Goal: Task Accomplishment & Management: Manage account settings

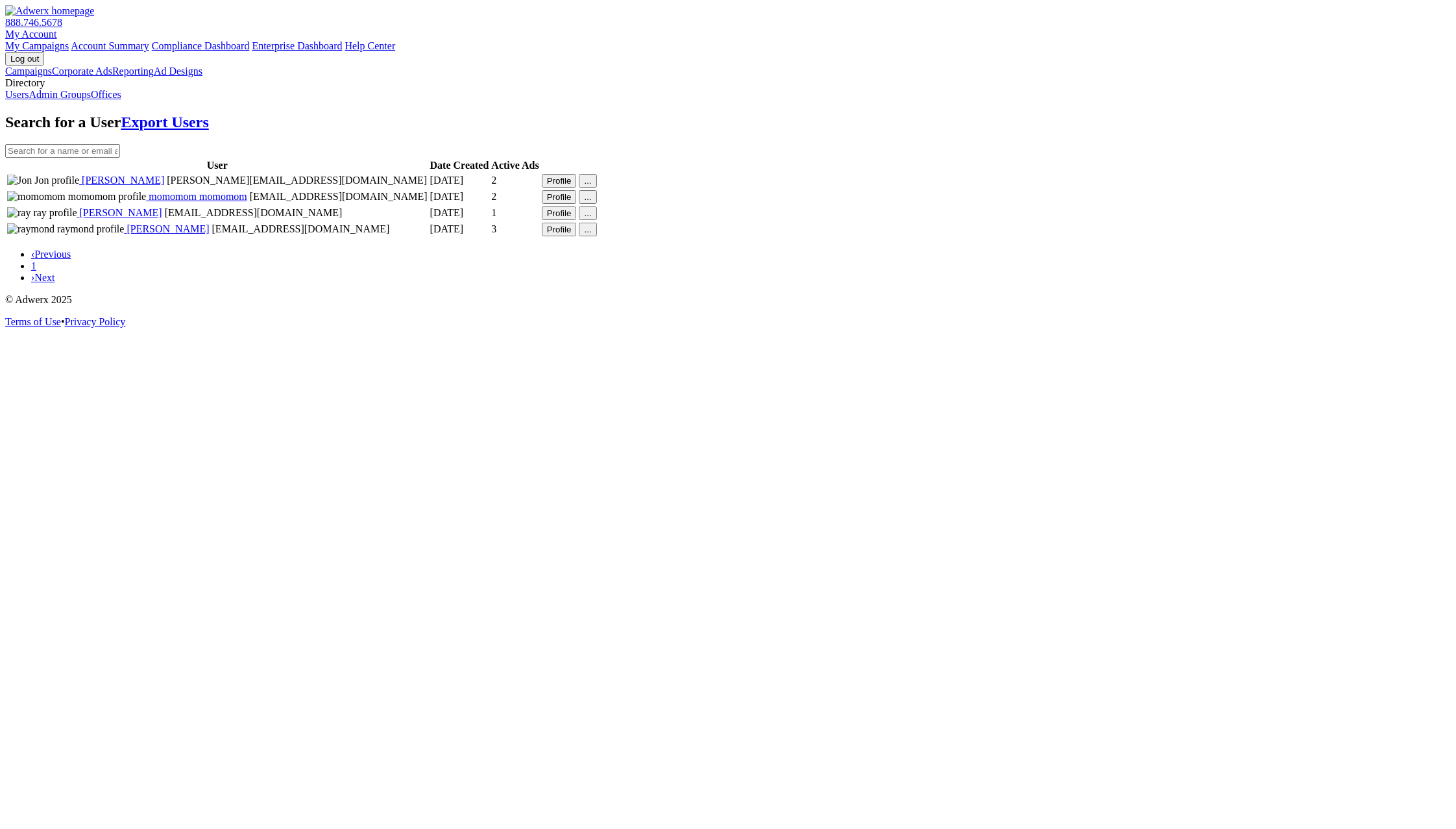
click at [540, 283] on div "Search for a User Export Users User Date Created Active Ads Jon Jon jon@gmail.c…" at bounding box center [727, 199] width 1445 height 170
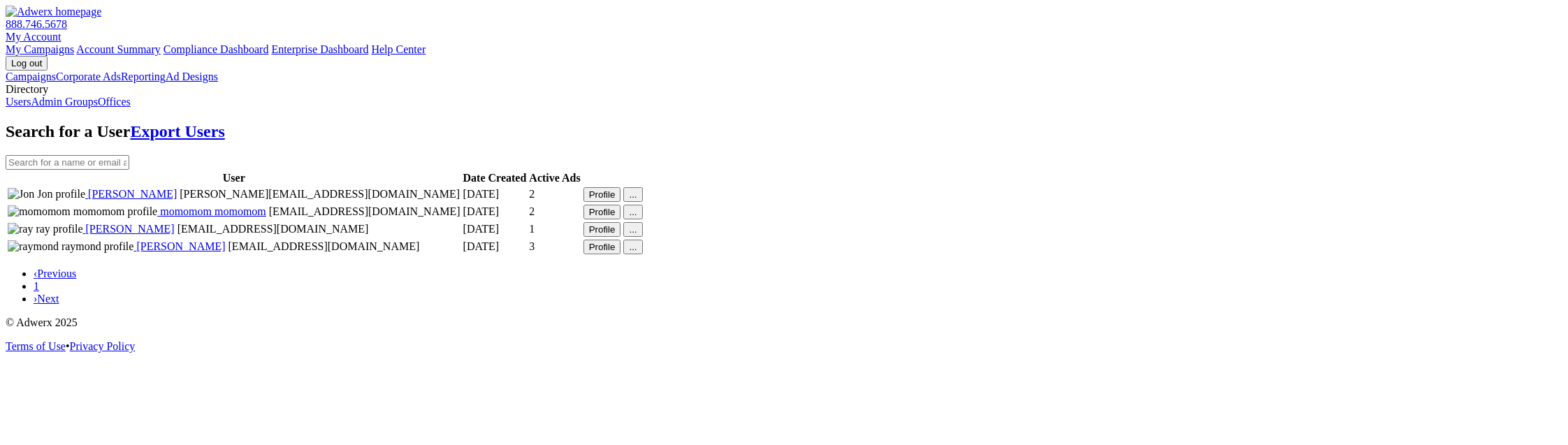
click at [98, 108] on link "Admin Groups" at bounding box center [64, 101] width 67 height 12
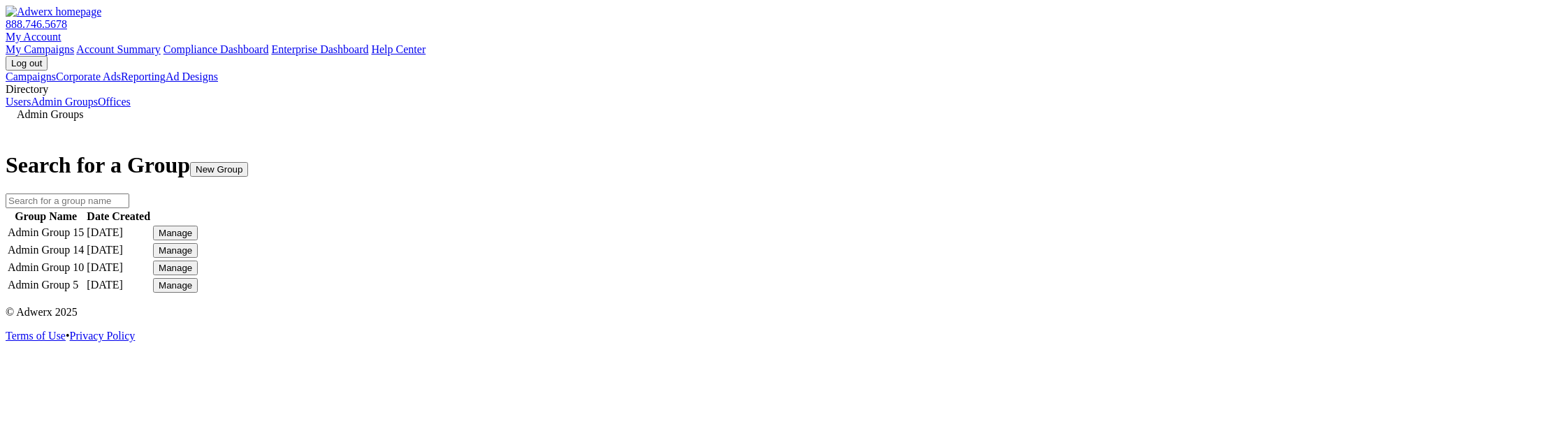
click at [248, 162] on button "New Group" at bounding box center [219, 169] width 58 height 15
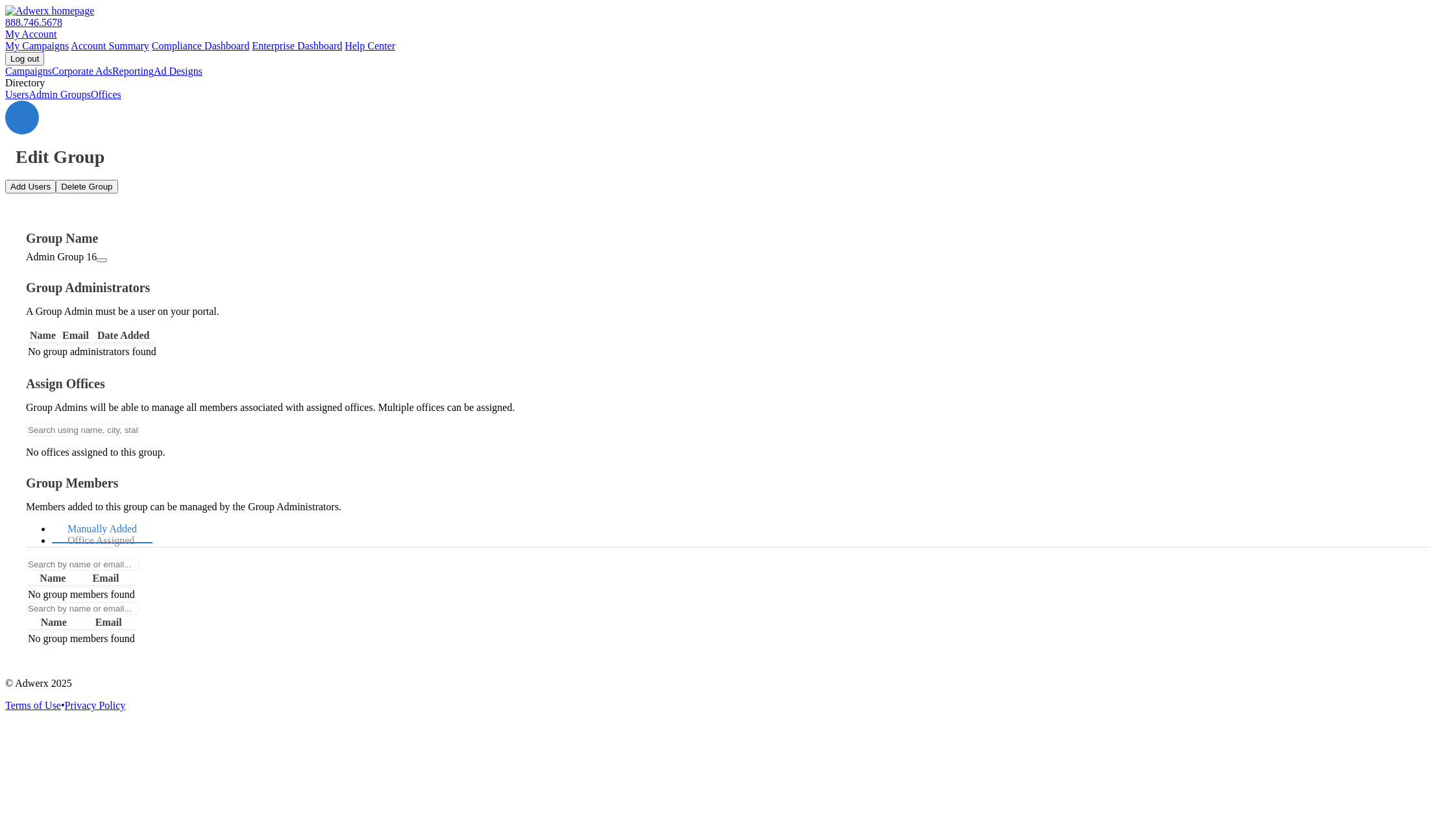
click at [53, 100] on link "Admin Groups" at bounding box center [59, 94] width 62 height 11
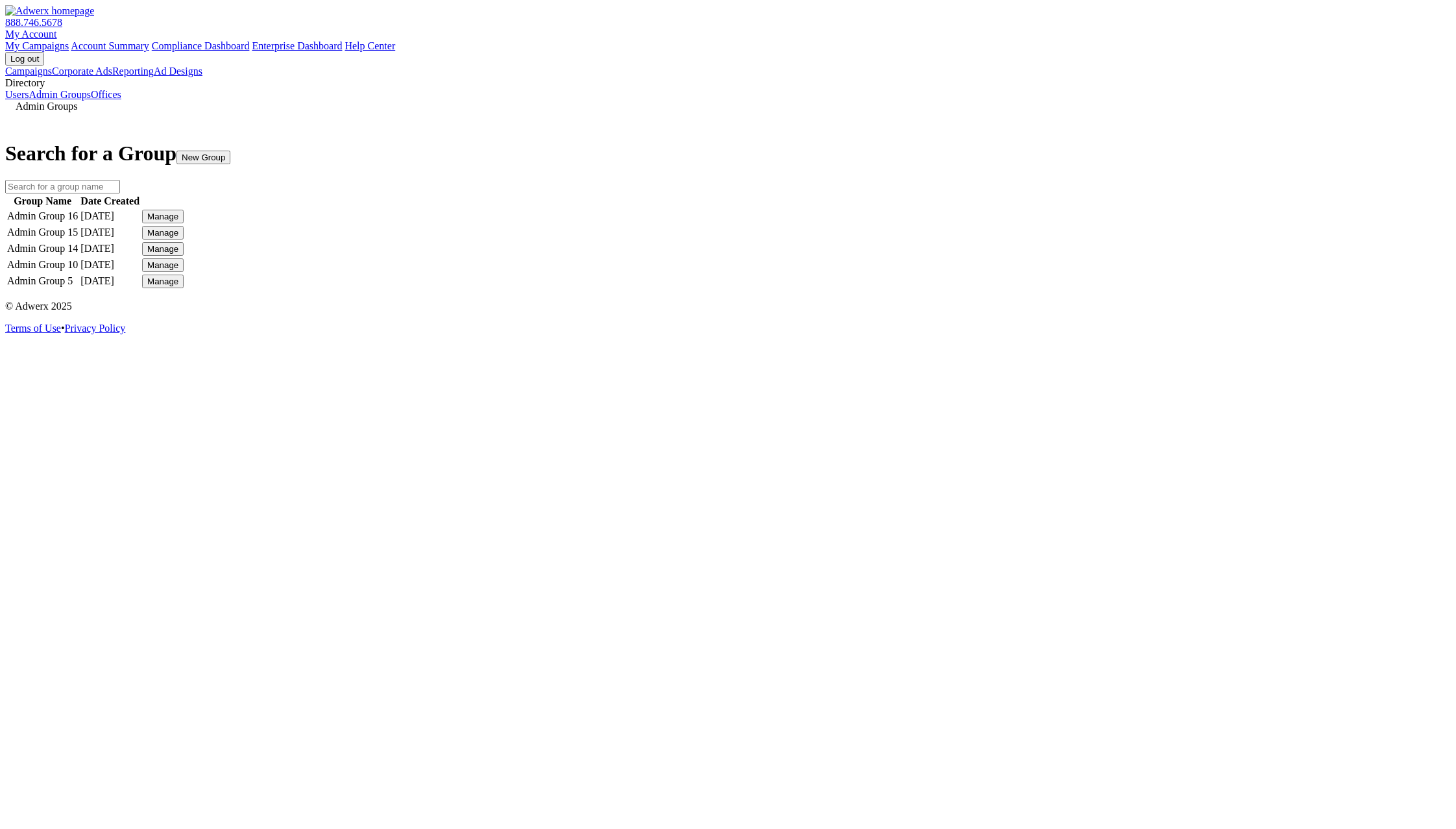
click at [178, 238] on div "Manage" at bounding box center [162, 232] width 31 height 9
click at [1078, 305] on link "Edit Group" at bounding box center [1062, 299] width 46 height 11
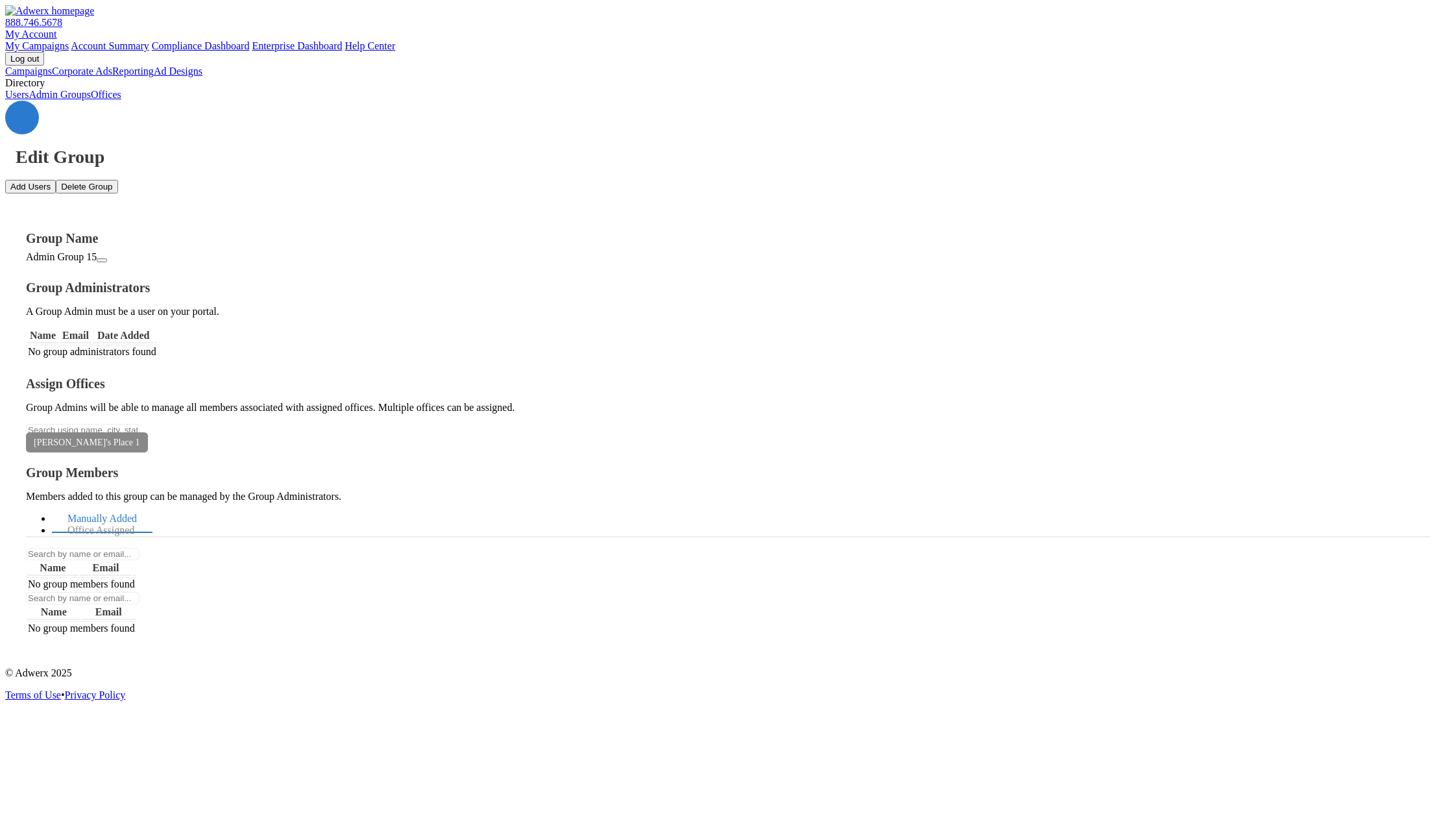
click at [411, 435] on div "Group Name Admin Group 15 Group Administrators A Group Admin must be a user on …" at bounding box center [728, 433] width 1404 height 405
click at [331, 530] on div "Edit Group Add Users Delete Group Group Name Admin Group 15 Group Administrator…" at bounding box center [727, 379] width 1445 height 557
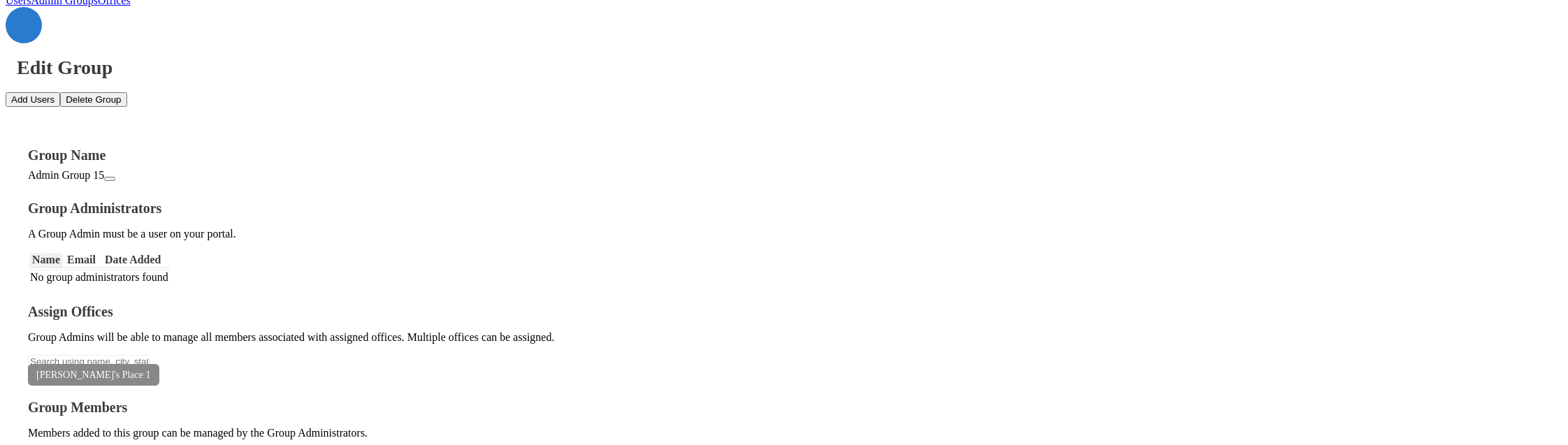
scroll to position [111, 0]
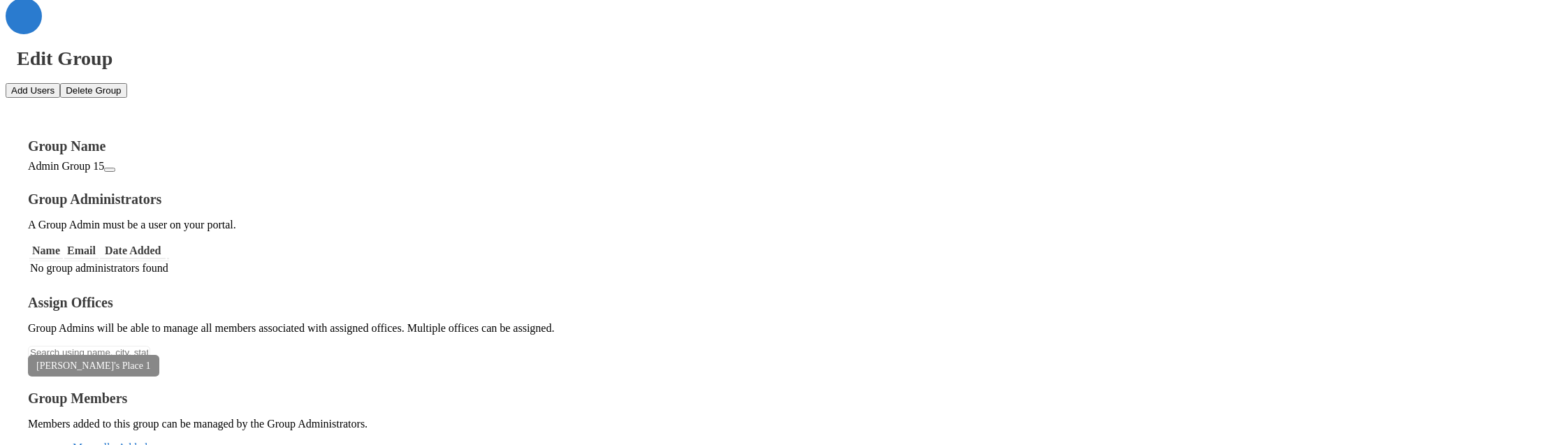
click at [151, 361] on icon at bounding box center [151, 365] width 0 height 10
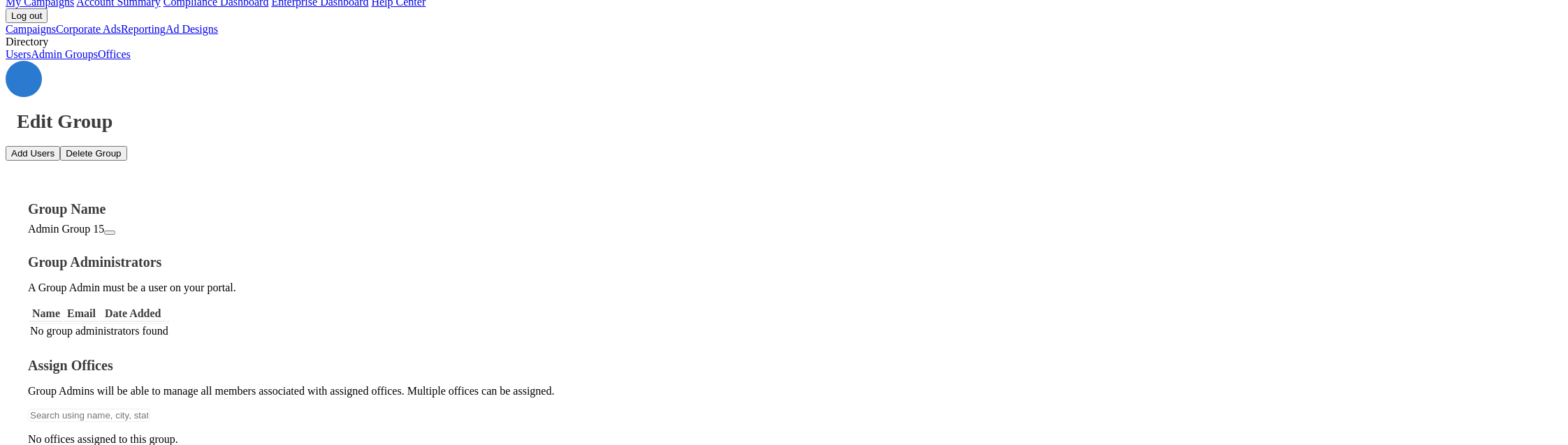
scroll to position [30, 0]
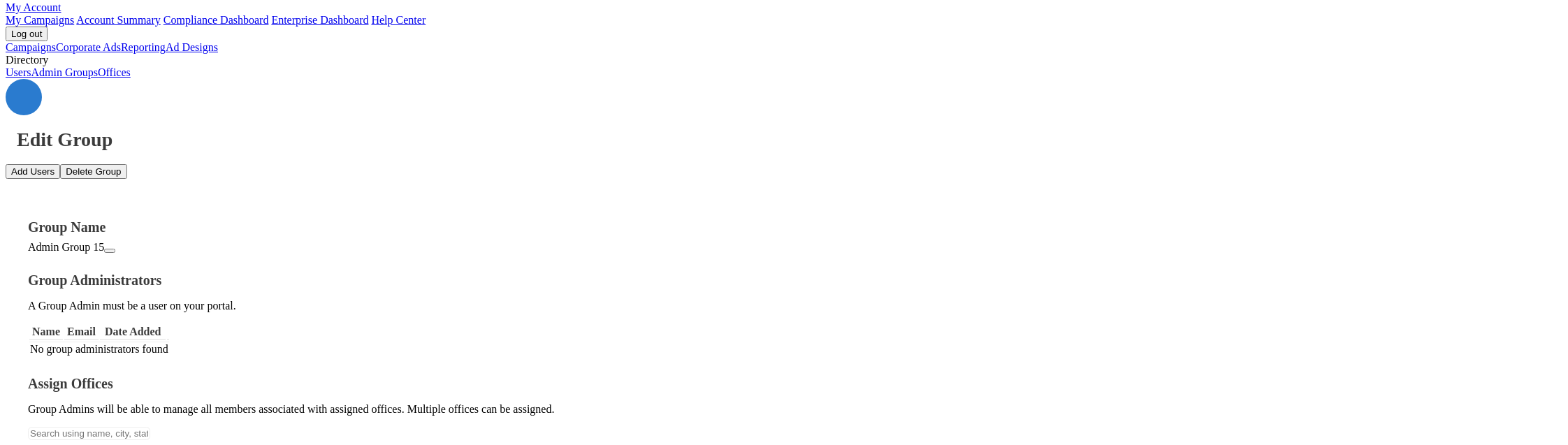
click at [60, 164] on button "Add Users" at bounding box center [33, 171] width 55 height 15
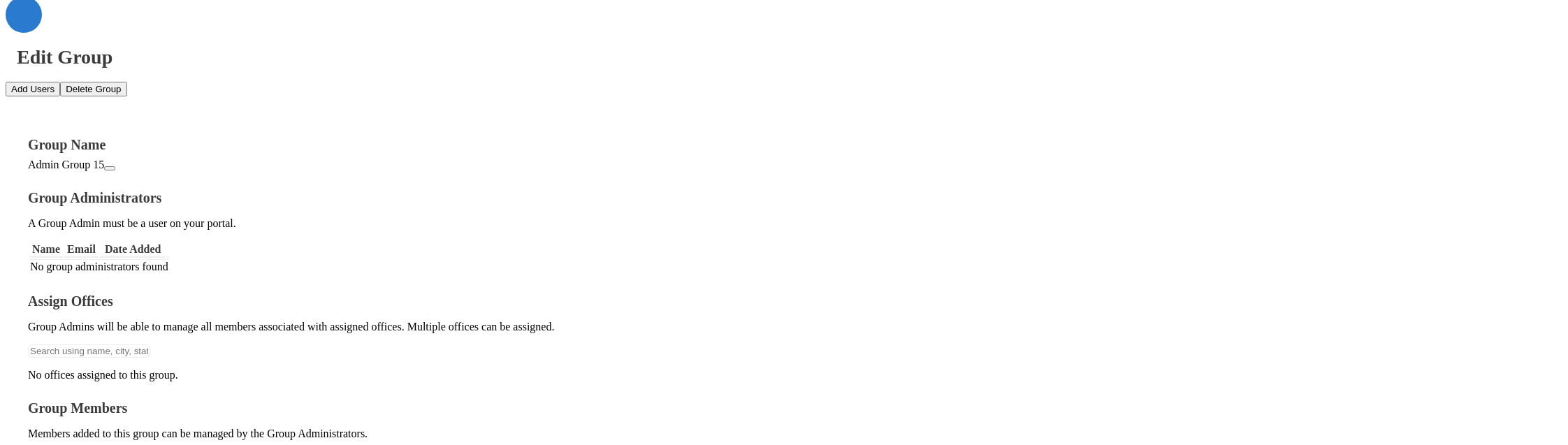
scroll to position [102, 0]
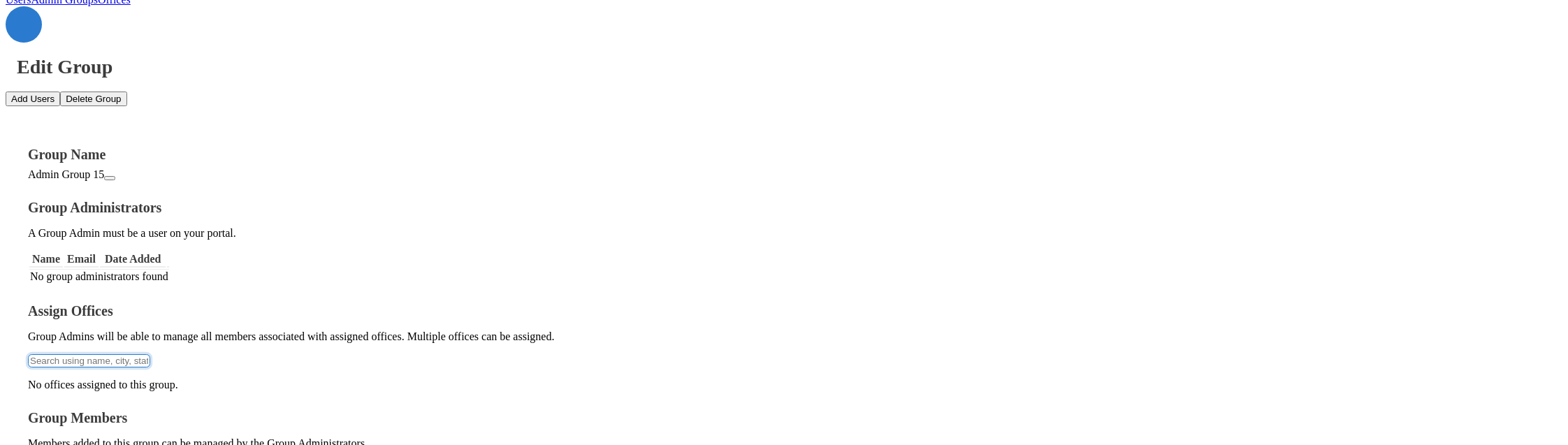
click at [151, 354] on input "text" at bounding box center [89, 361] width 122 height 13
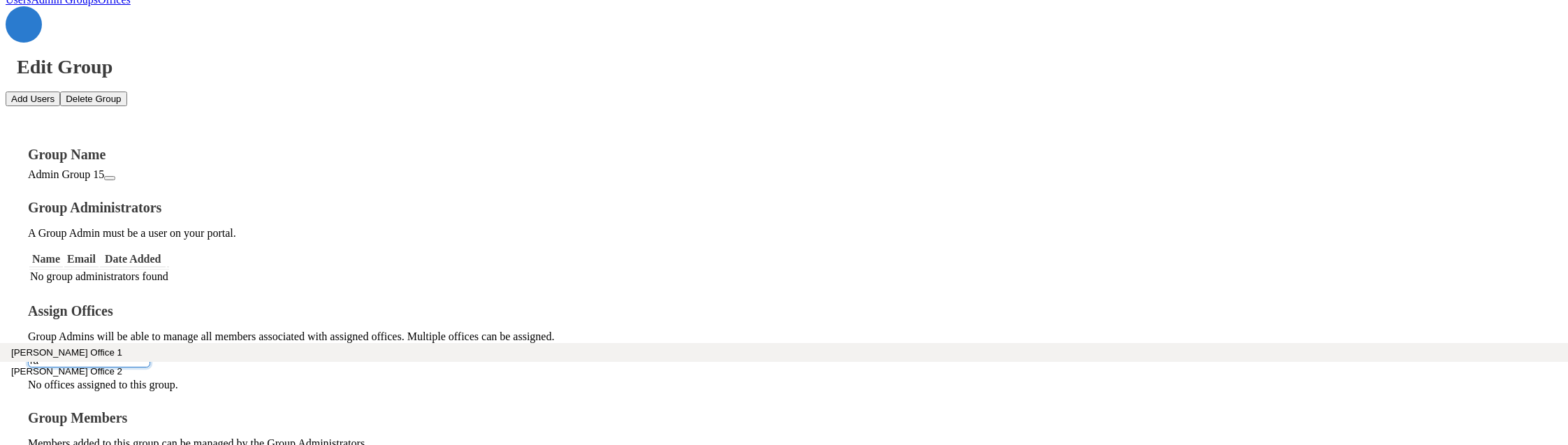
type input "ra"
click at [340, 344] on button "Raymond Office 1" at bounding box center [784, 353] width 1568 height 19
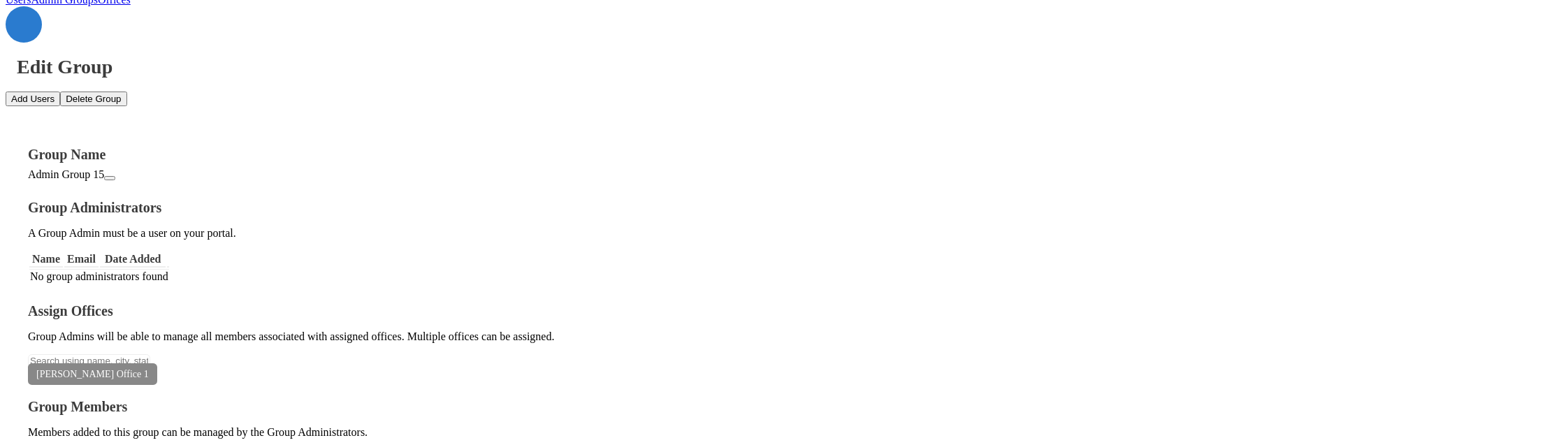
click at [406, 368] on div "Raymond Office 1" at bounding box center [784, 374] width 1512 height 12
click at [149, 369] on icon at bounding box center [149, 374] width 0 height 10
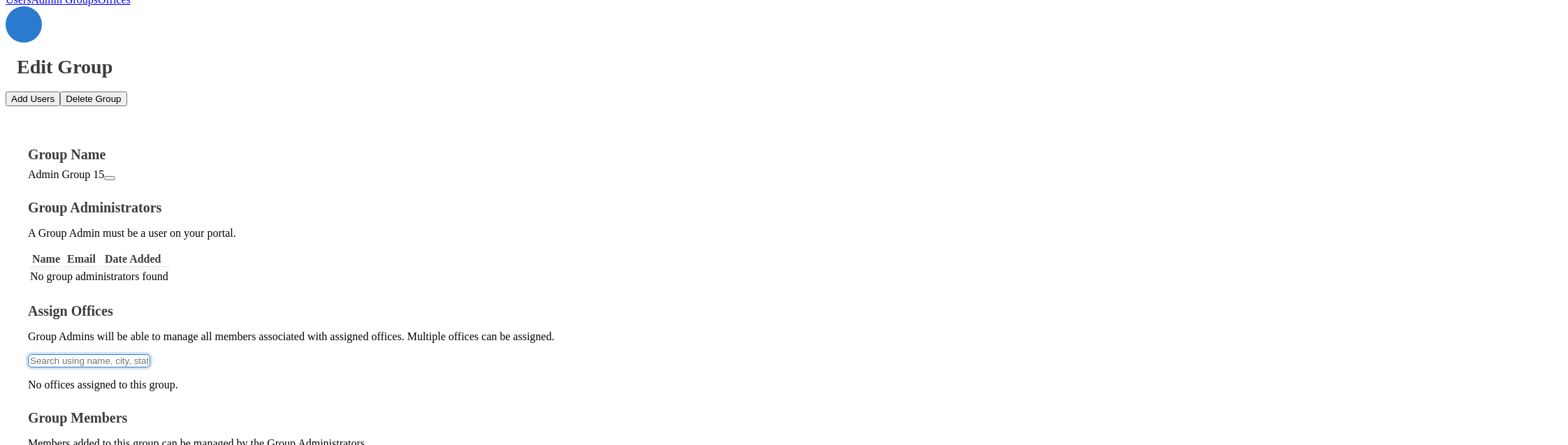
click at [151, 354] on input "text" at bounding box center [89, 361] width 122 height 13
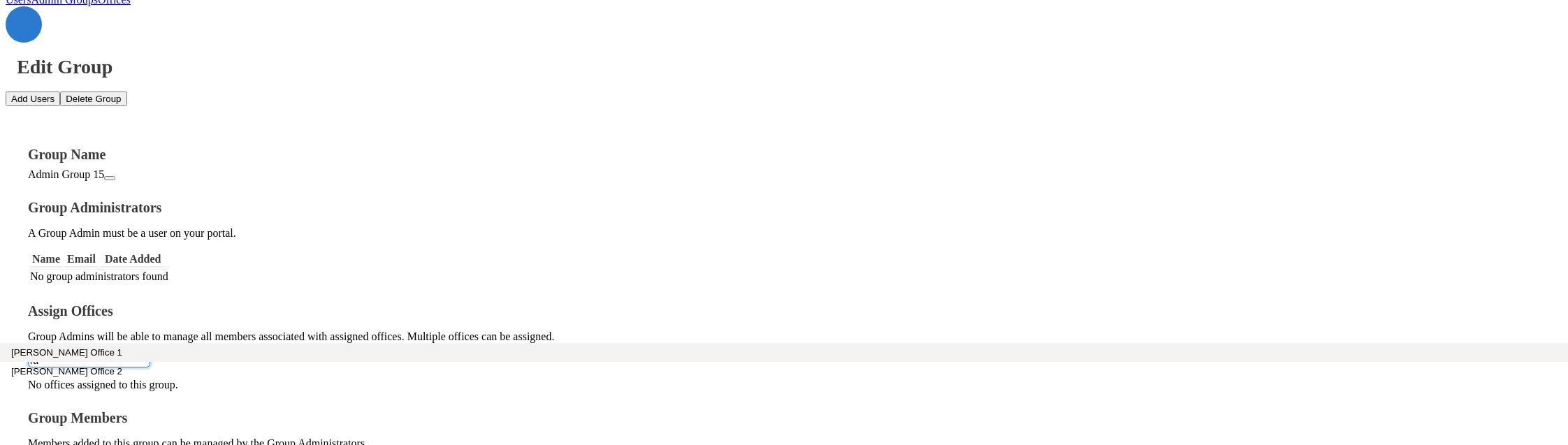
type input "ra"
click at [314, 345] on button "Raymond Office 1" at bounding box center [784, 353] width 1568 height 19
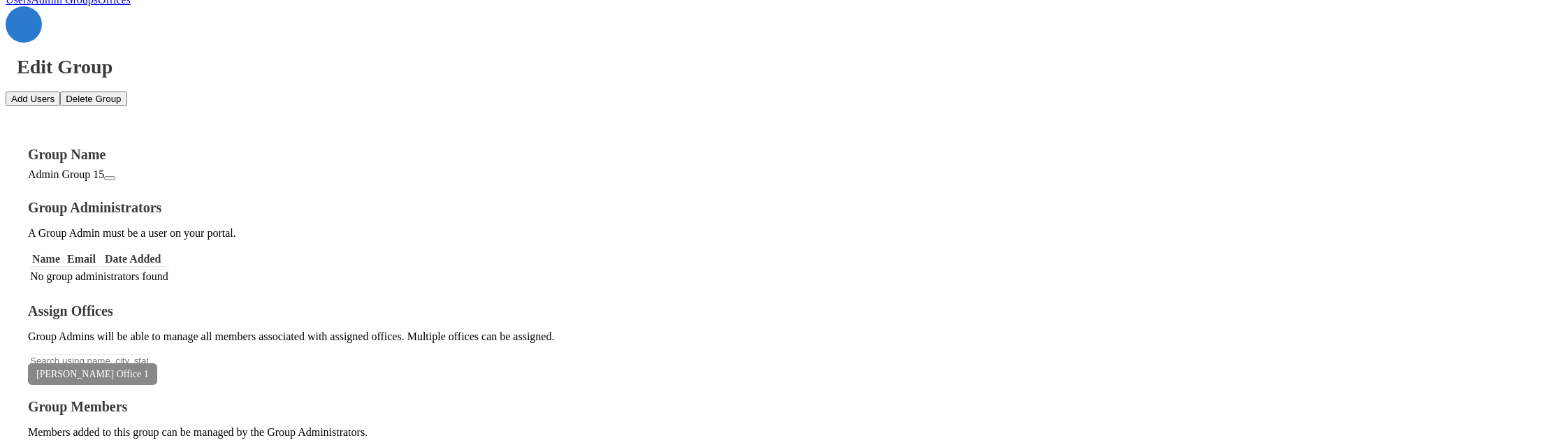
click at [110, 178] on icon "button" at bounding box center [110, 178] width 0 height 0
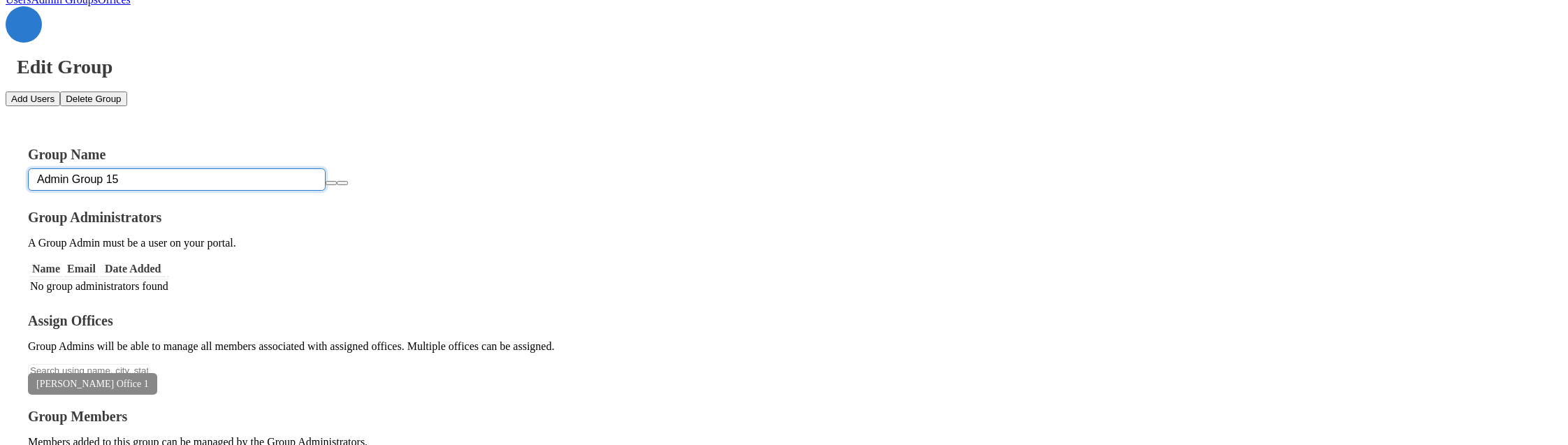
click at [318, 169] on input "Admin Group 15" at bounding box center [177, 180] width 298 height 23
type input "Admin Group 18"
click at [332, 183] on icon "button" at bounding box center [332, 183] width 0 height 0
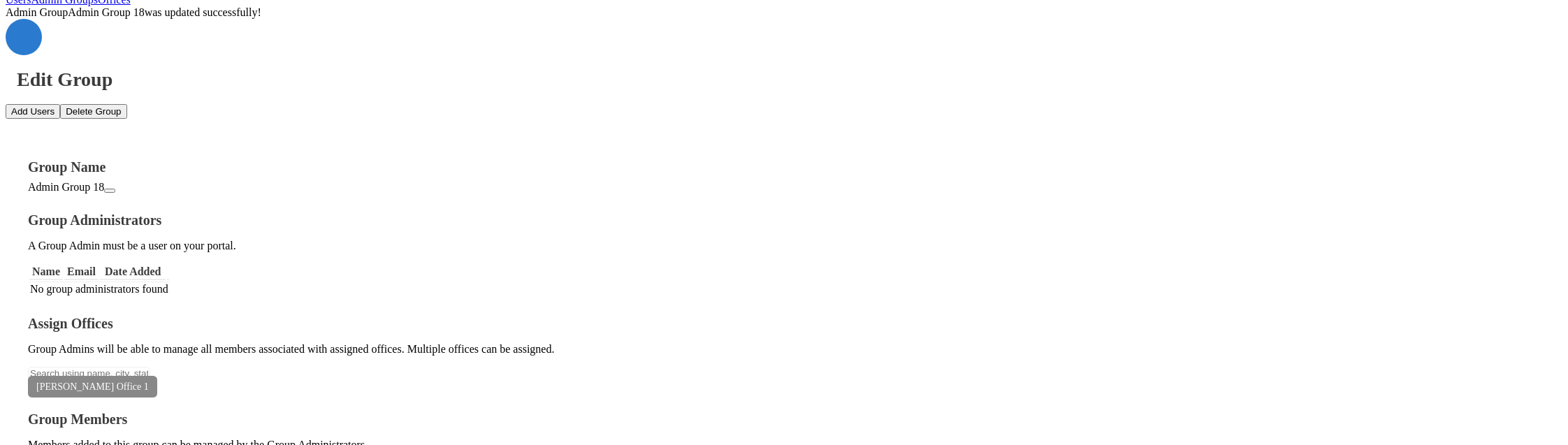
click at [306, 181] on div "Admin Group 18" at bounding box center [784, 187] width 1512 height 12
click at [110, 190] on icon "button" at bounding box center [110, 190] width 0 height 0
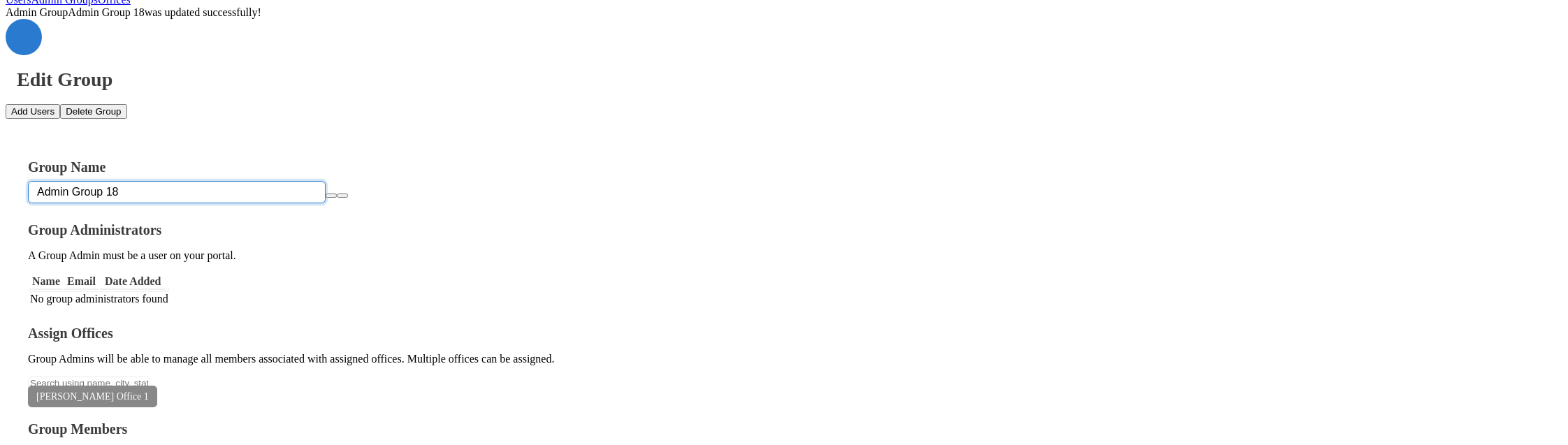
click at [318, 181] on input "Admin Group 18" at bounding box center [177, 192] width 298 height 23
type input "A"
type input "Ray's Admin Group"
click at [332, 196] on icon "button" at bounding box center [332, 196] width 0 height 0
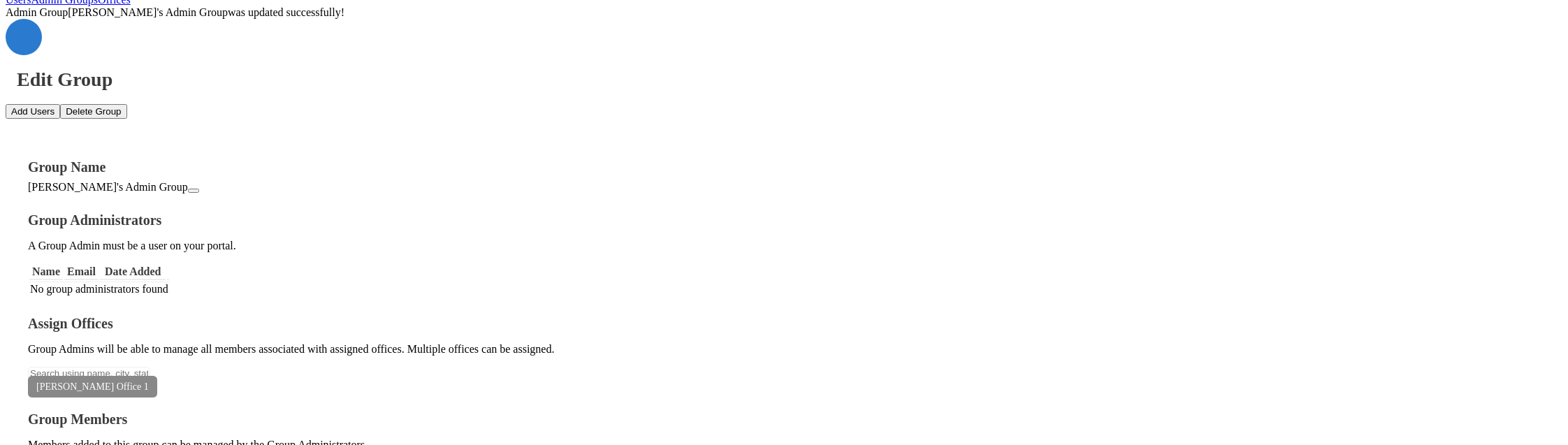
click at [60, 104] on button "Add Users" at bounding box center [33, 111] width 55 height 15
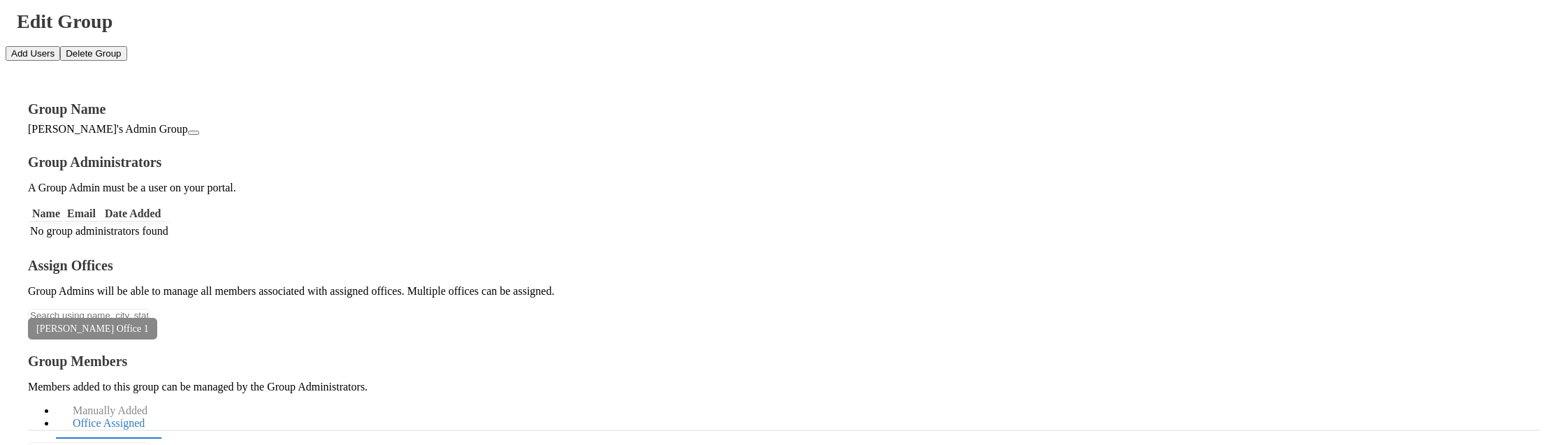
scroll to position [165, 0]
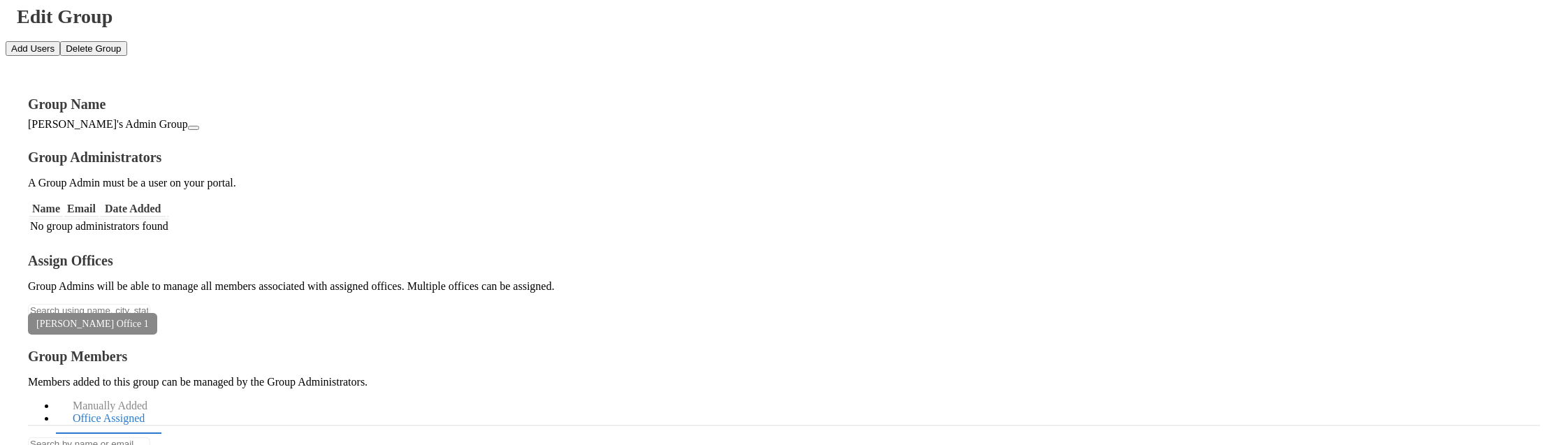
drag, startPoint x: 1291, startPoint y: 270, endPoint x: 1121, endPoint y: 273, distance: 170.0
copy td "[EMAIL_ADDRESS][DOMAIN_NAME]"
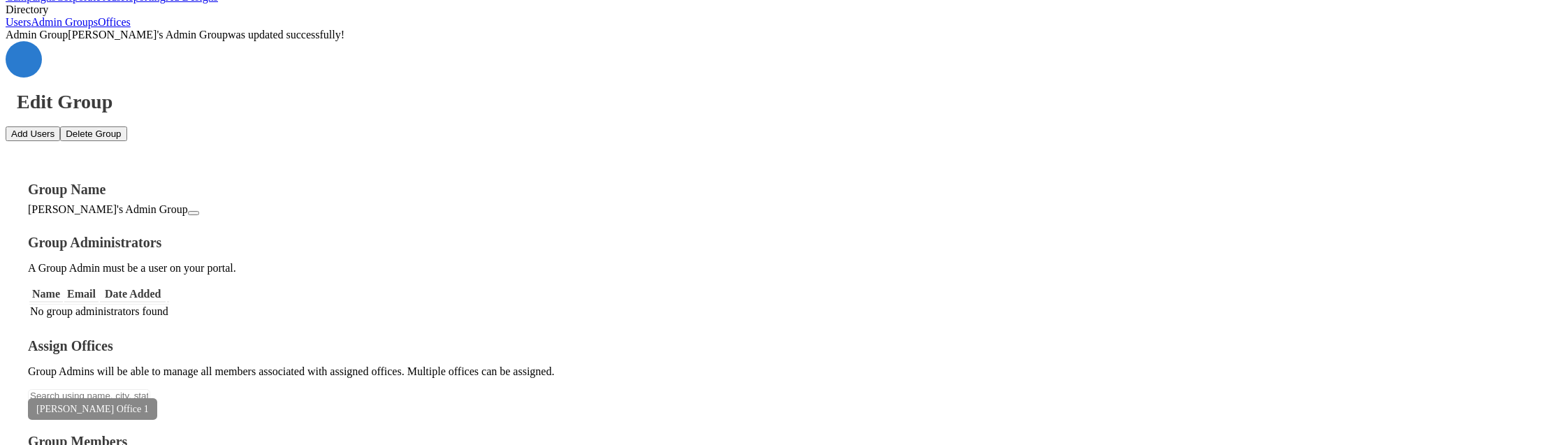
scroll to position [111, 0]
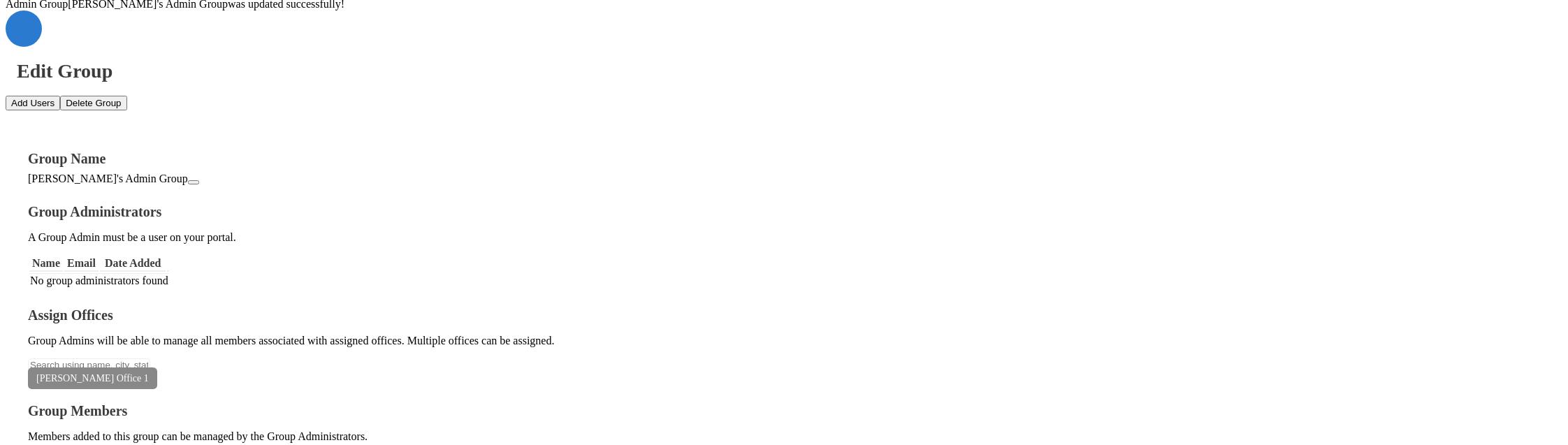
click at [60, 96] on button "Add Users" at bounding box center [33, 103] width 55 height 15
paste textarea "[EMAIL_ADDRESS][DOMAIN_NAME]"
type textarea "[EMAIL_ADDRESS][DOMAIN_NAME]"
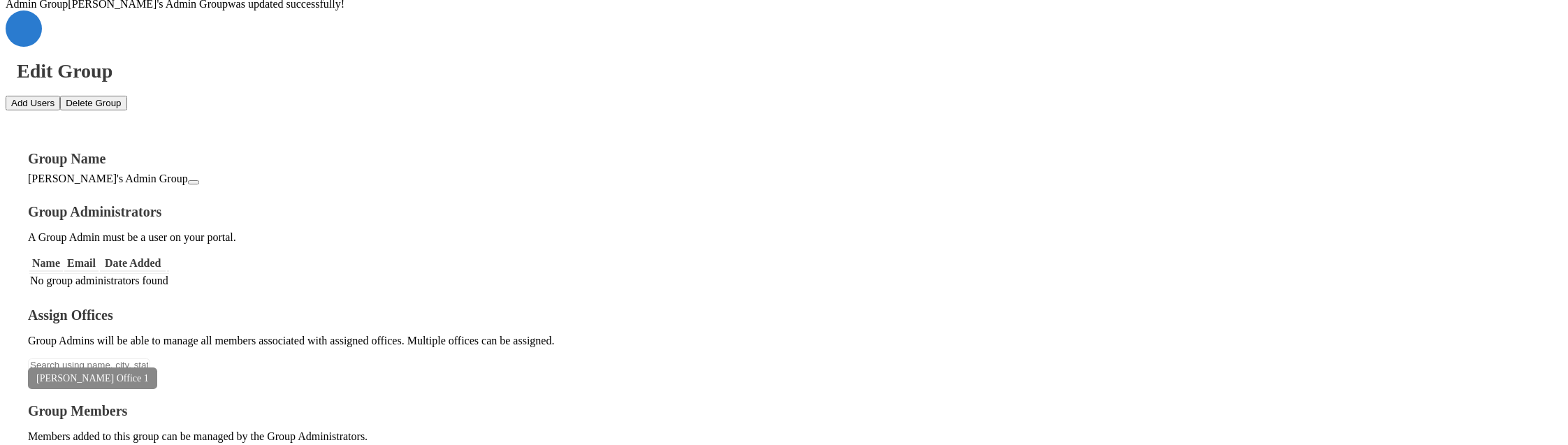
type textarea "ray@raytest.com"
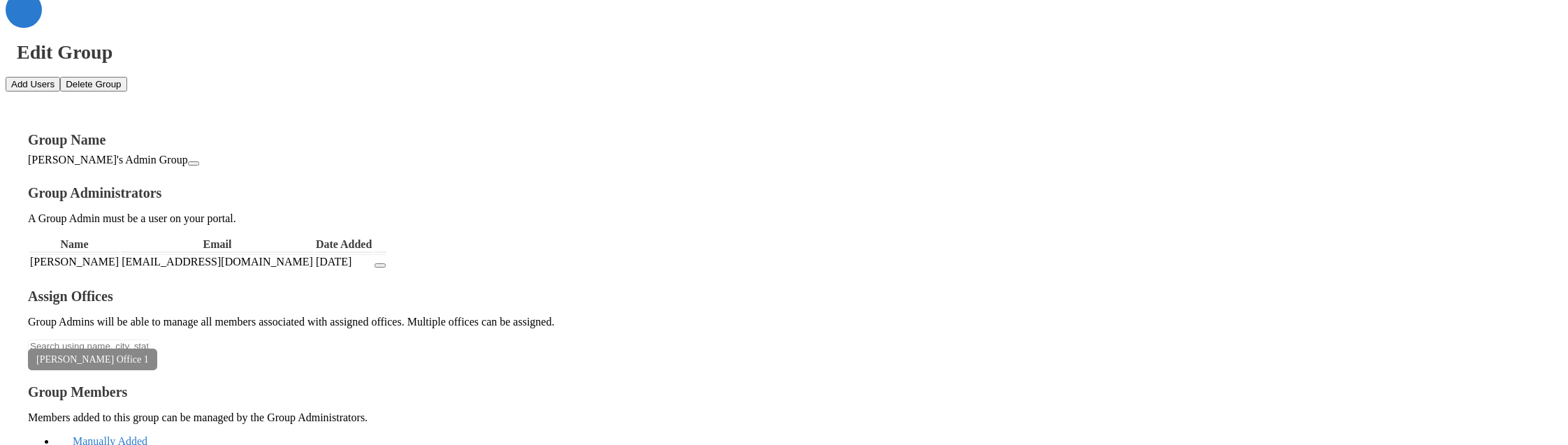
click at [164, 427] on link "Manually Added" at bounding box center [110, 442] width 108 height 30
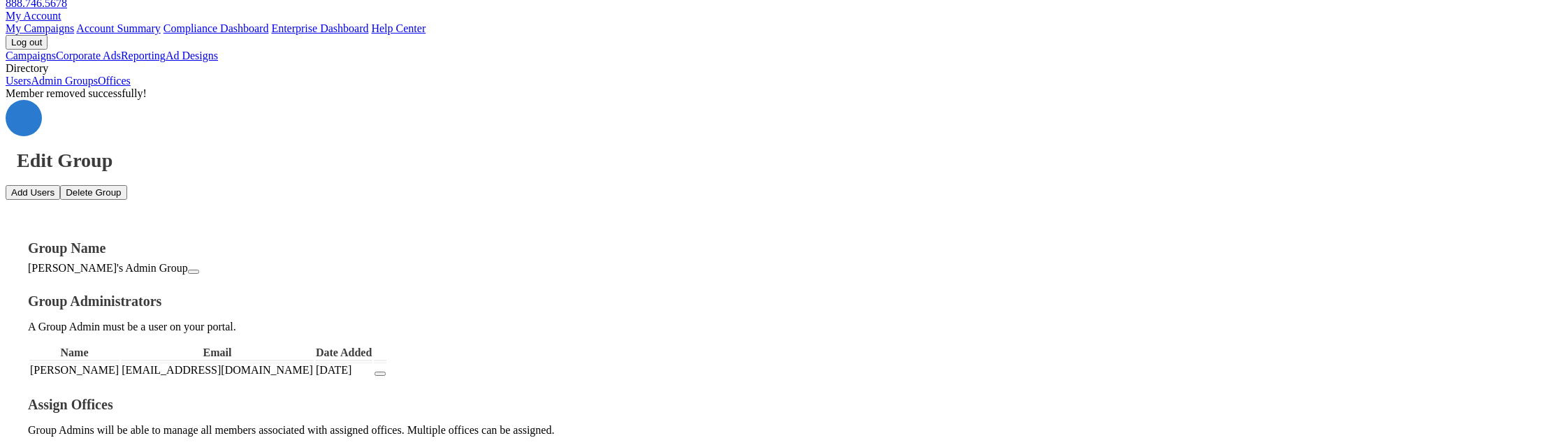
scroll to position [0, 0]
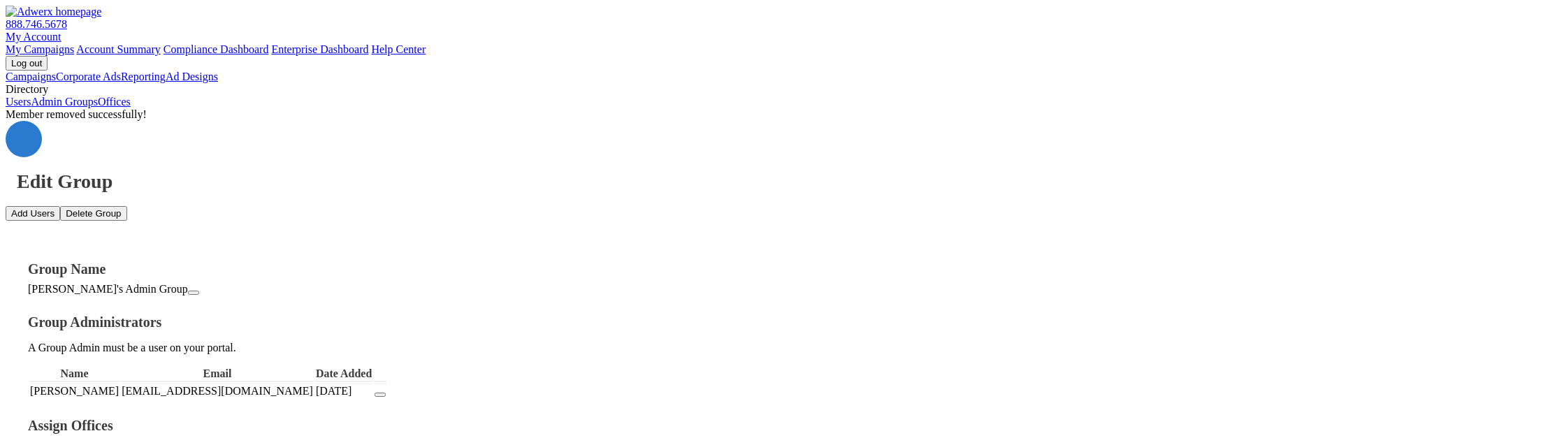
click at [126, 206] on button "Delete Group" at bounding box center [93, 213] width 66 height 15
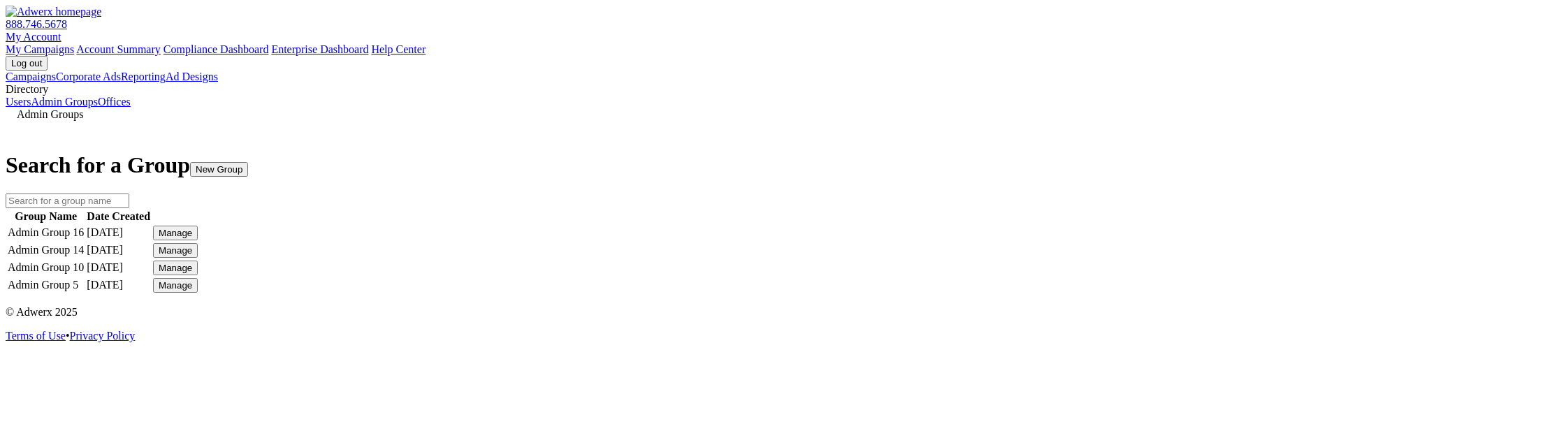
scroll to position [36, 0]
click at [772, 152] on h1 "Search for a Group New Group" at bounding box center [783, 165] width 1556 height 26
click at [248, 162] on button "New Group" at bounding box center [219, 169] width 58 height 15
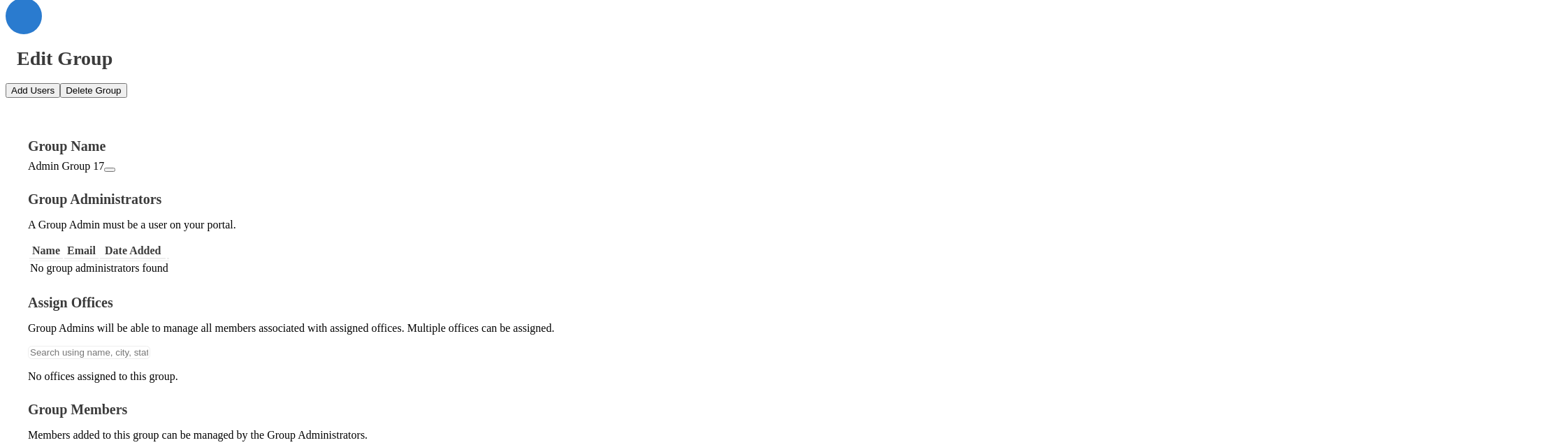
scroll to position [111, 0]
click at [151, 345] on input "text" at bounding box center [89, 351] width 122 height 13
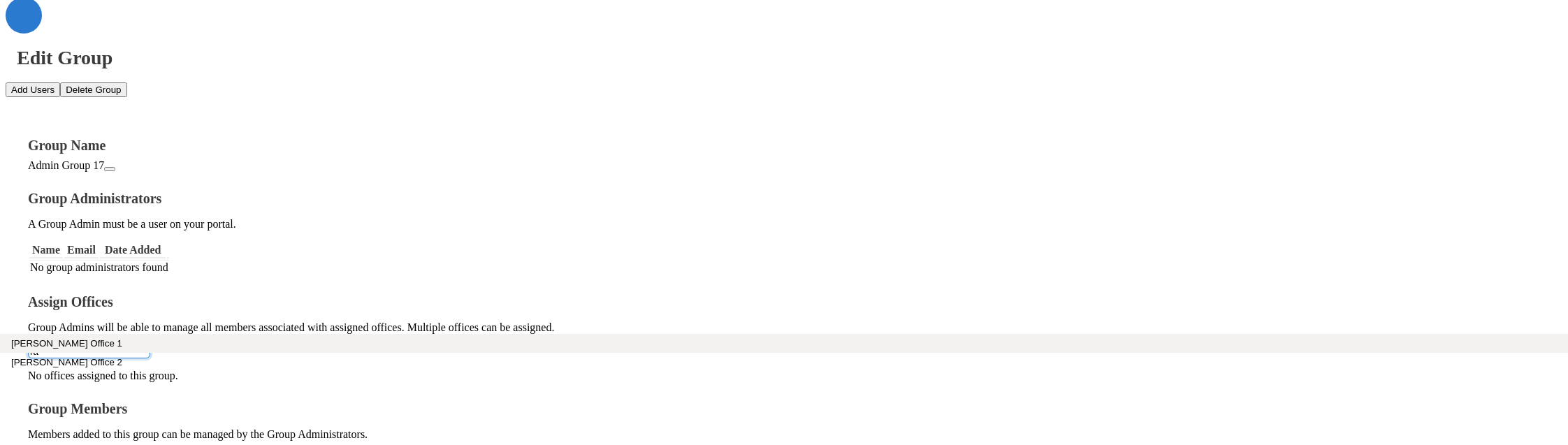
type input "ra"
click at [318, 339] on button "Raymond Office 1" at bounding box center [784, 344] width 1568 height 19
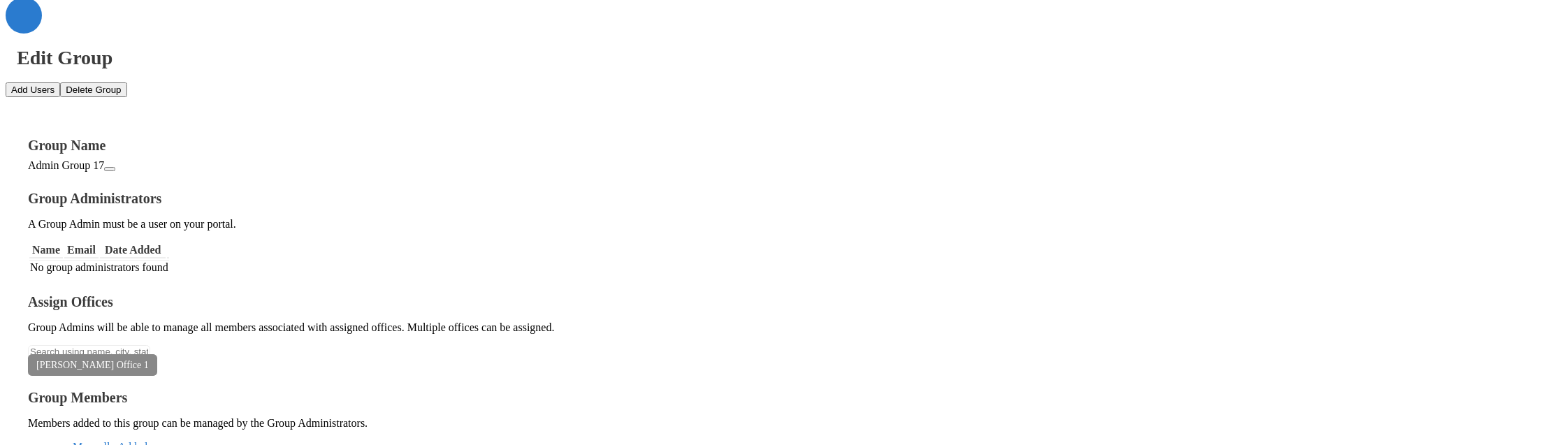
scroll to position [111, 0]
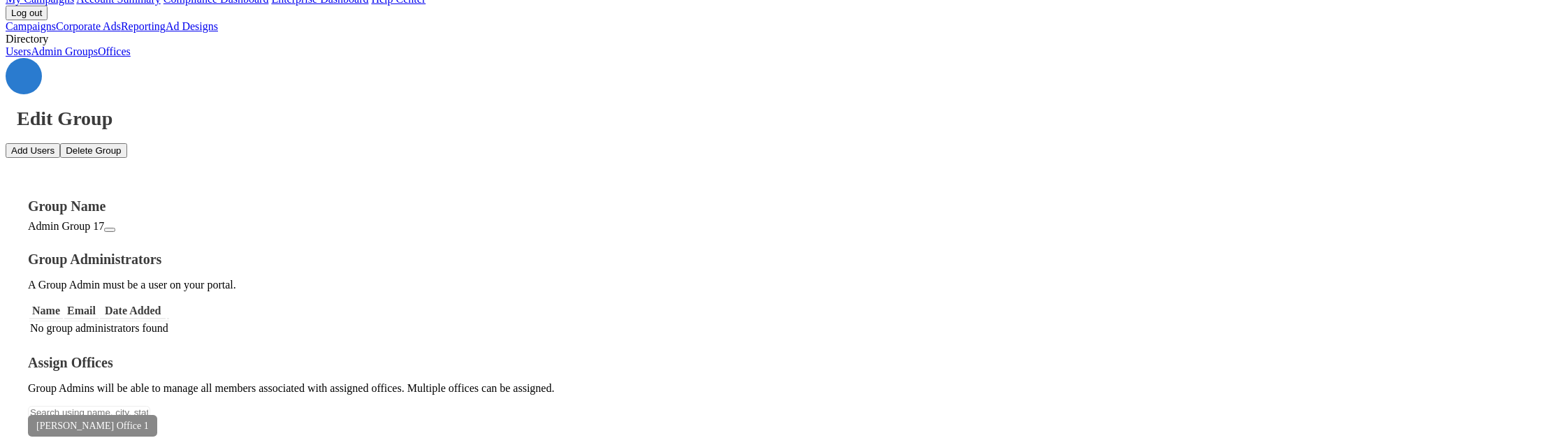
scroll to position [48, 0]
click at [60, 145] on button "Add Users" at bounding box center [33, 152] width 55 height 15
type textarea "[EMAIL_ADDRESS][DOMAIN_NAME]"
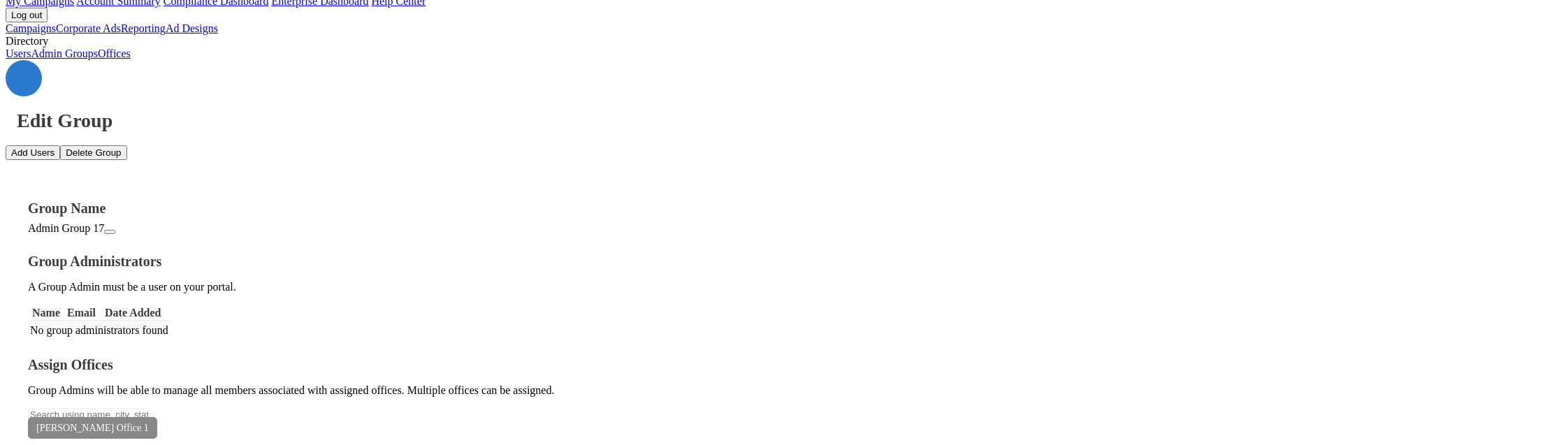
type textarea "r"
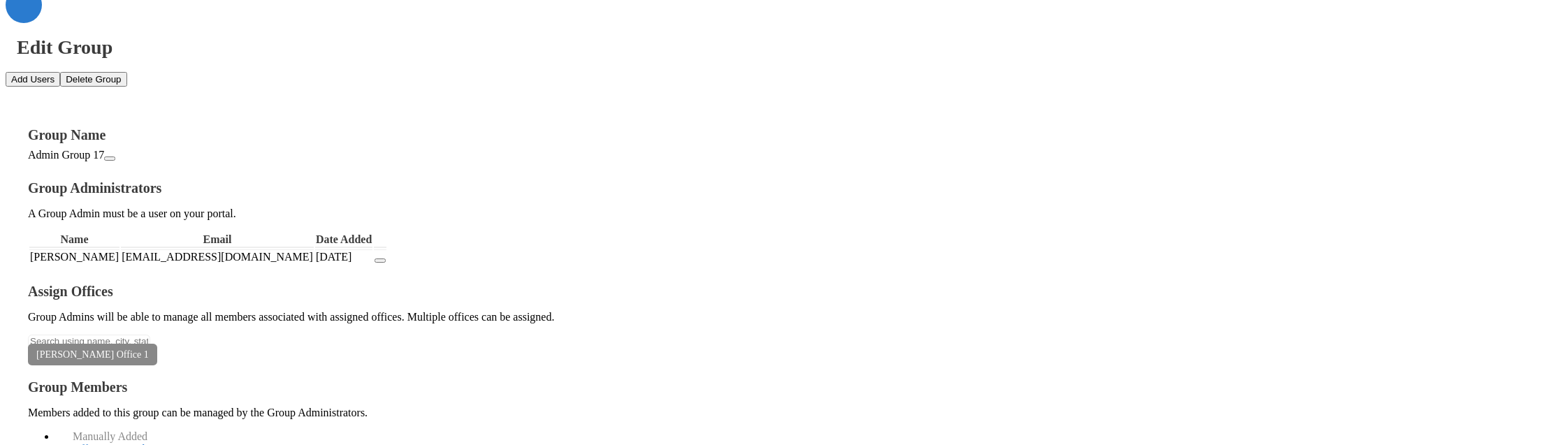
drag, startPoint x: 1268, startPoint y: 294, endPoint x: 1133, endPoint y: 293, distance: 135.0
copy td "ray1@fctucker.com"
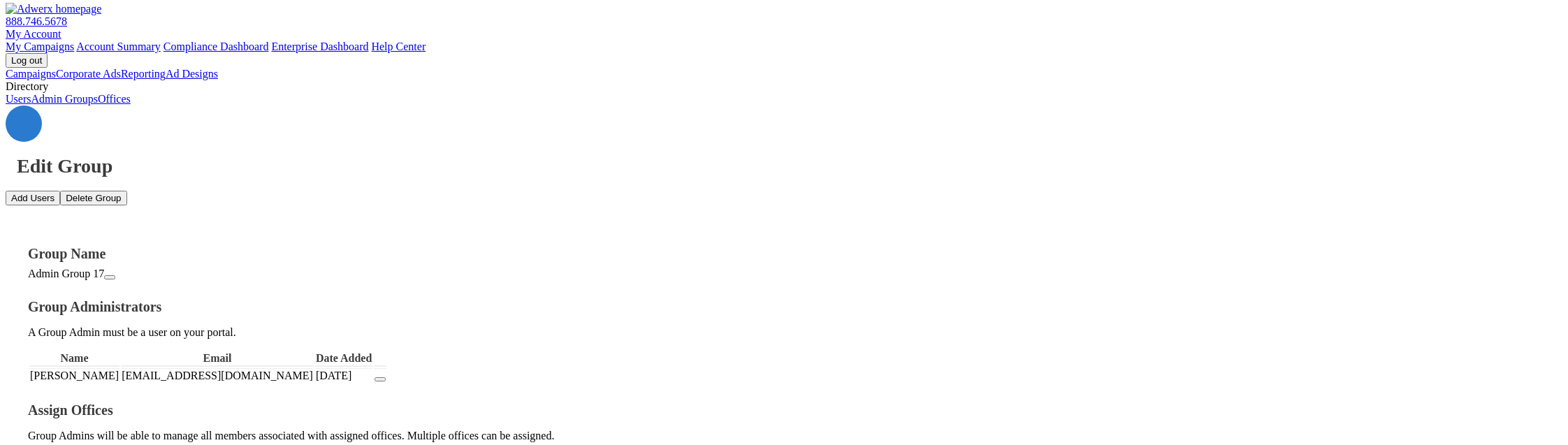
scroll to position [2, 0]
click at [60, 192] on button "Add Users" at bounding box center [33, 199] width 55 height 15
paste textarea "ray1@fctucker.com"
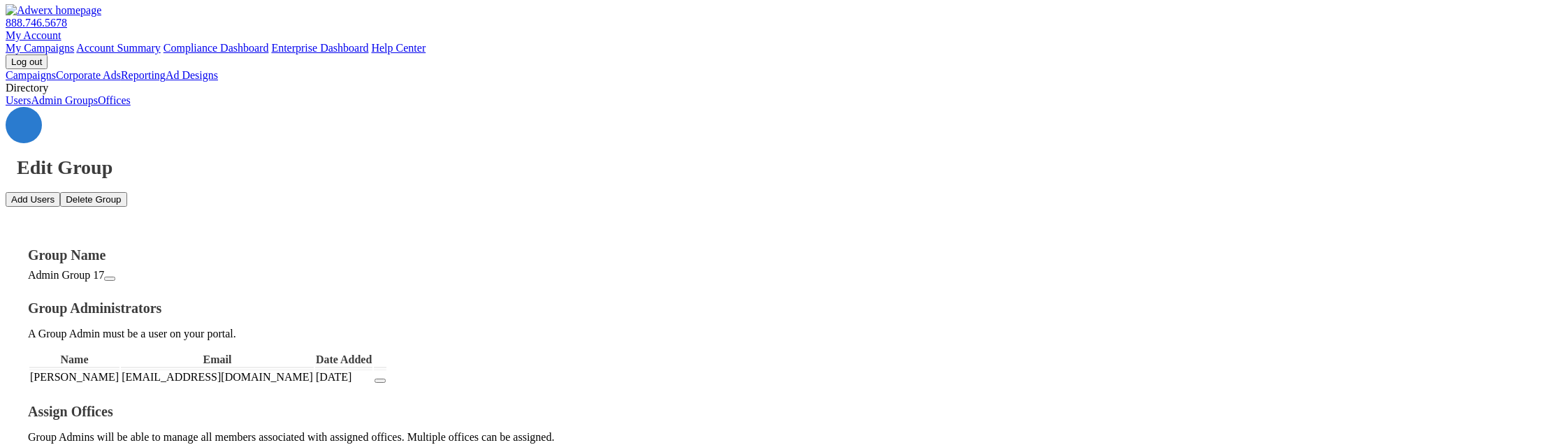
type textarea "ray1@fctucker.com"
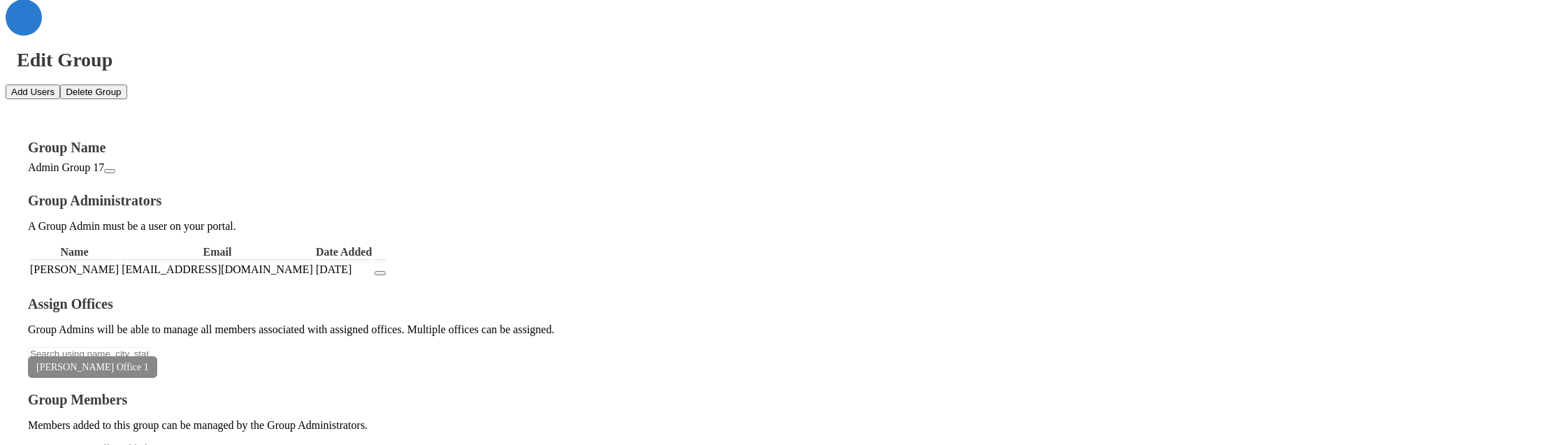
scroll to position [122, 0]
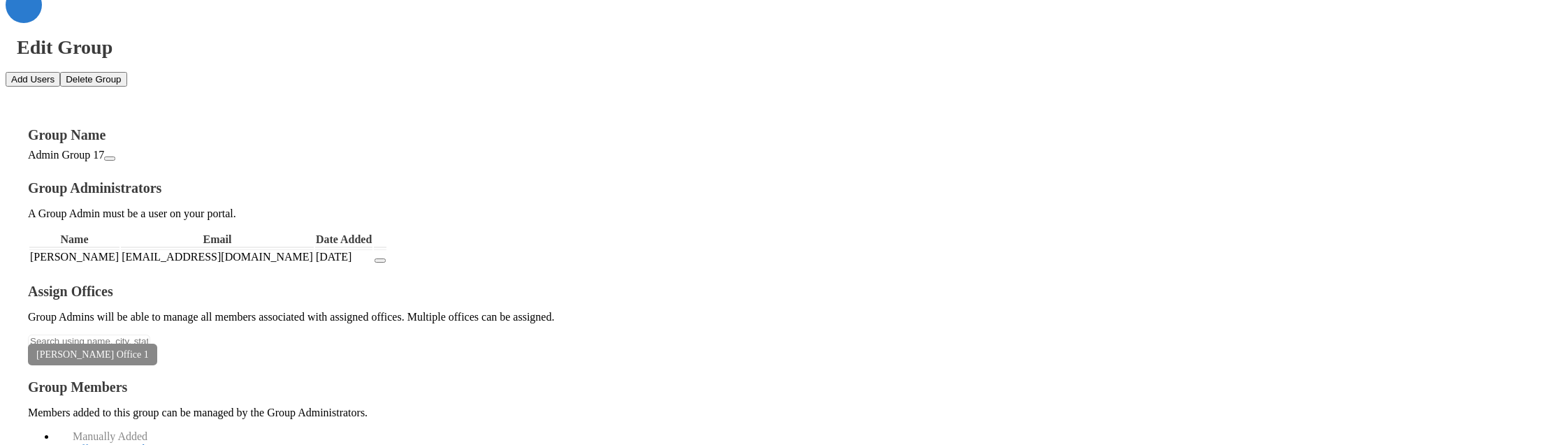
click at [385, 258] on button "button" at bounding box center [380, 260] width 11 height 4
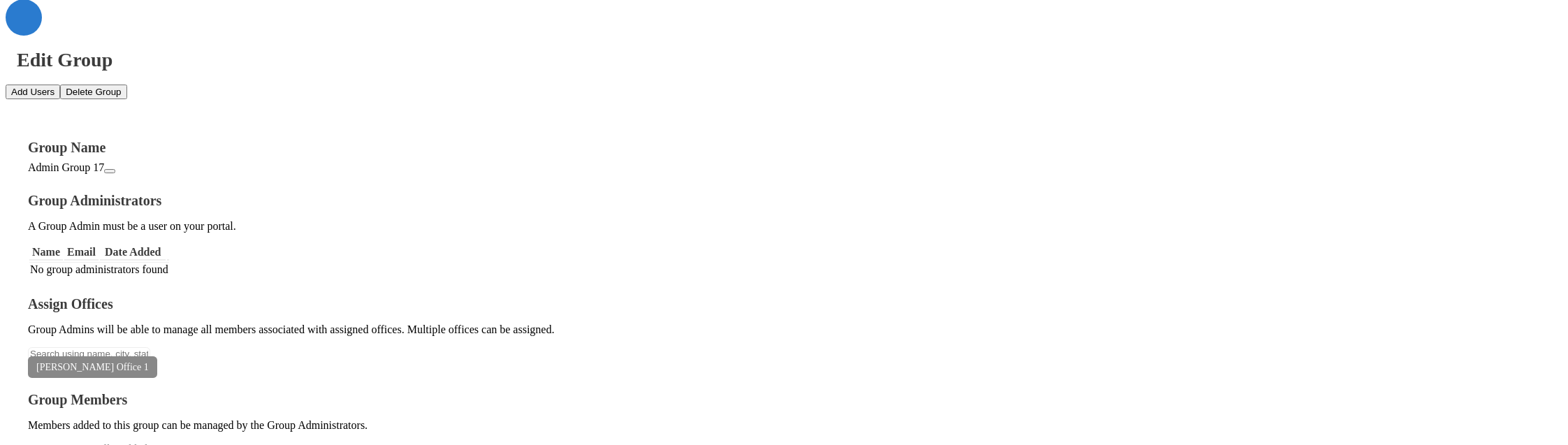
scroll to position [83, 0]
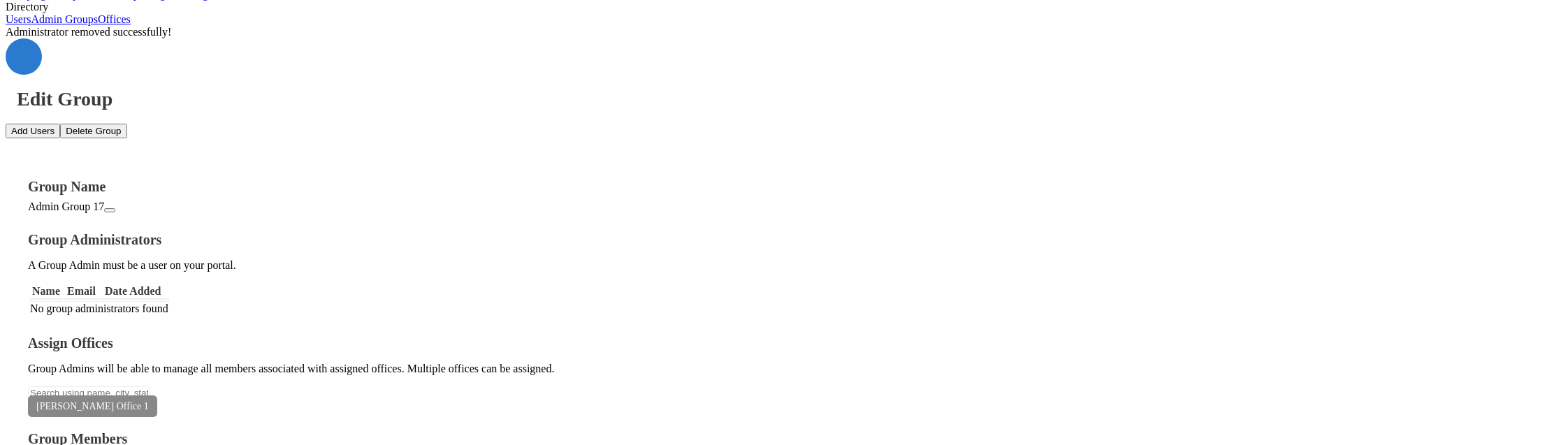
click at [60, 124] on button "Add Users" at bounding box center [33, 131] width 55 height 15
type textarea "a"
type textarea "[EMAIL_ADDRESS][DOMAIN_NAME]"
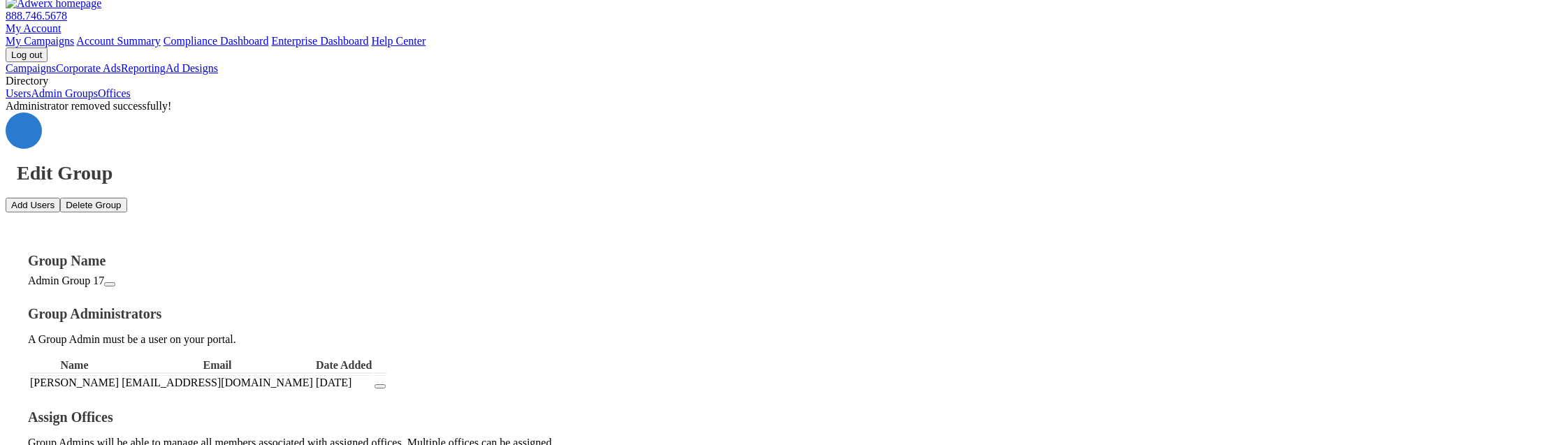
scroll to position [8, 0]
click at [23, 131] on icon at bounding box center [23, 131] width 0 height 0
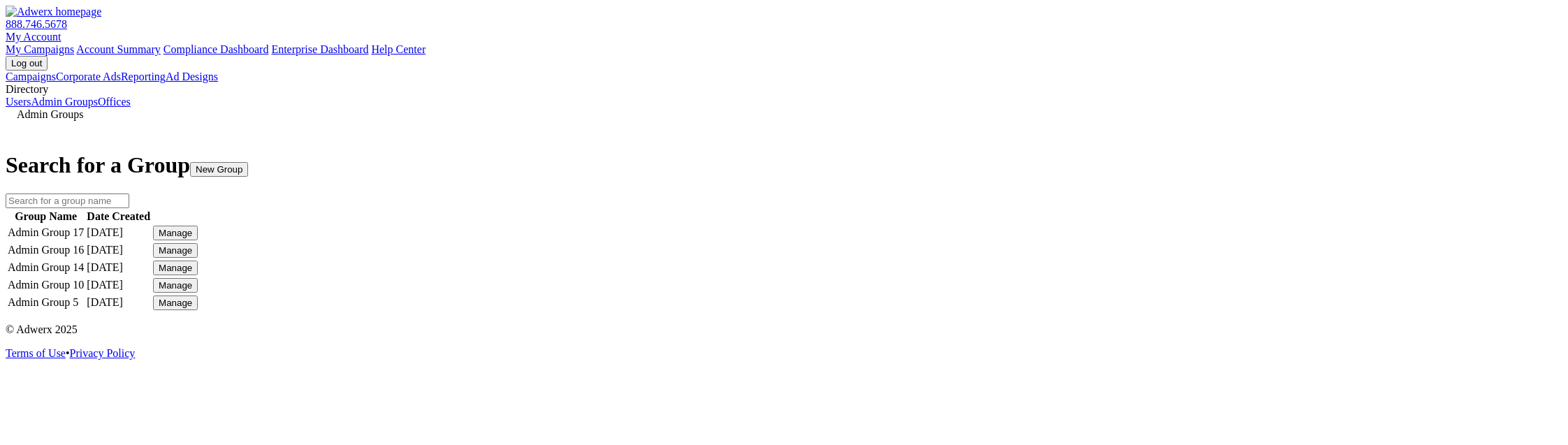
scroll to position [54, 0]
click at [192, 228] on div "Manage" at bounding box center [175, 233] width 34 height 10
click at [1147, 279] on link "Edit Group" at bounding box center [1144, 284] width 50 height 12
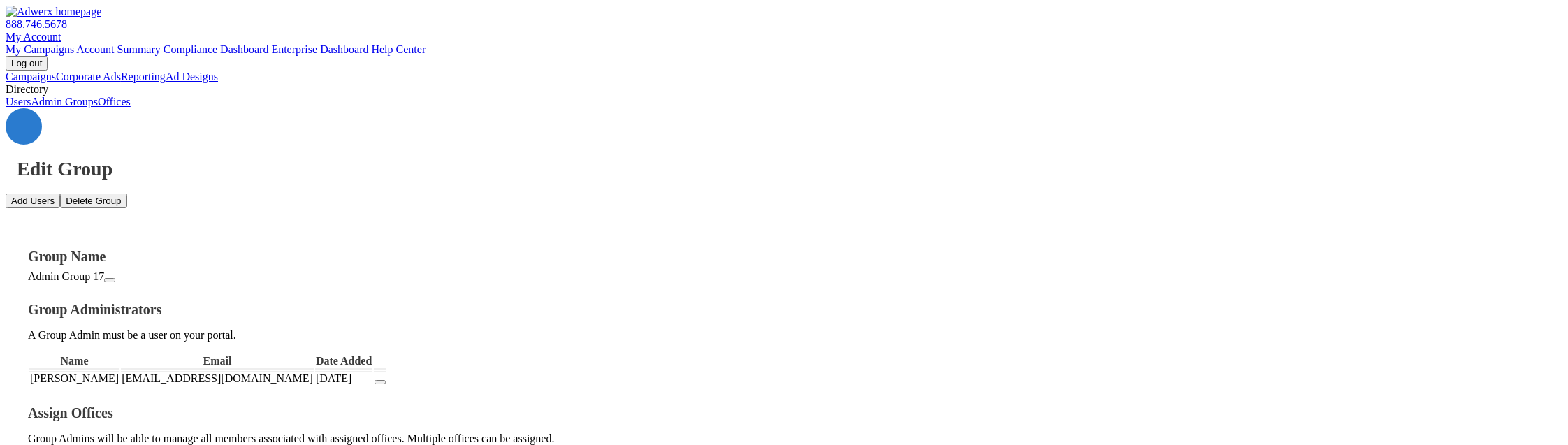
click at [126, 194] on button "Delete Group" at bounding box center [93, 201] width 66 height 15
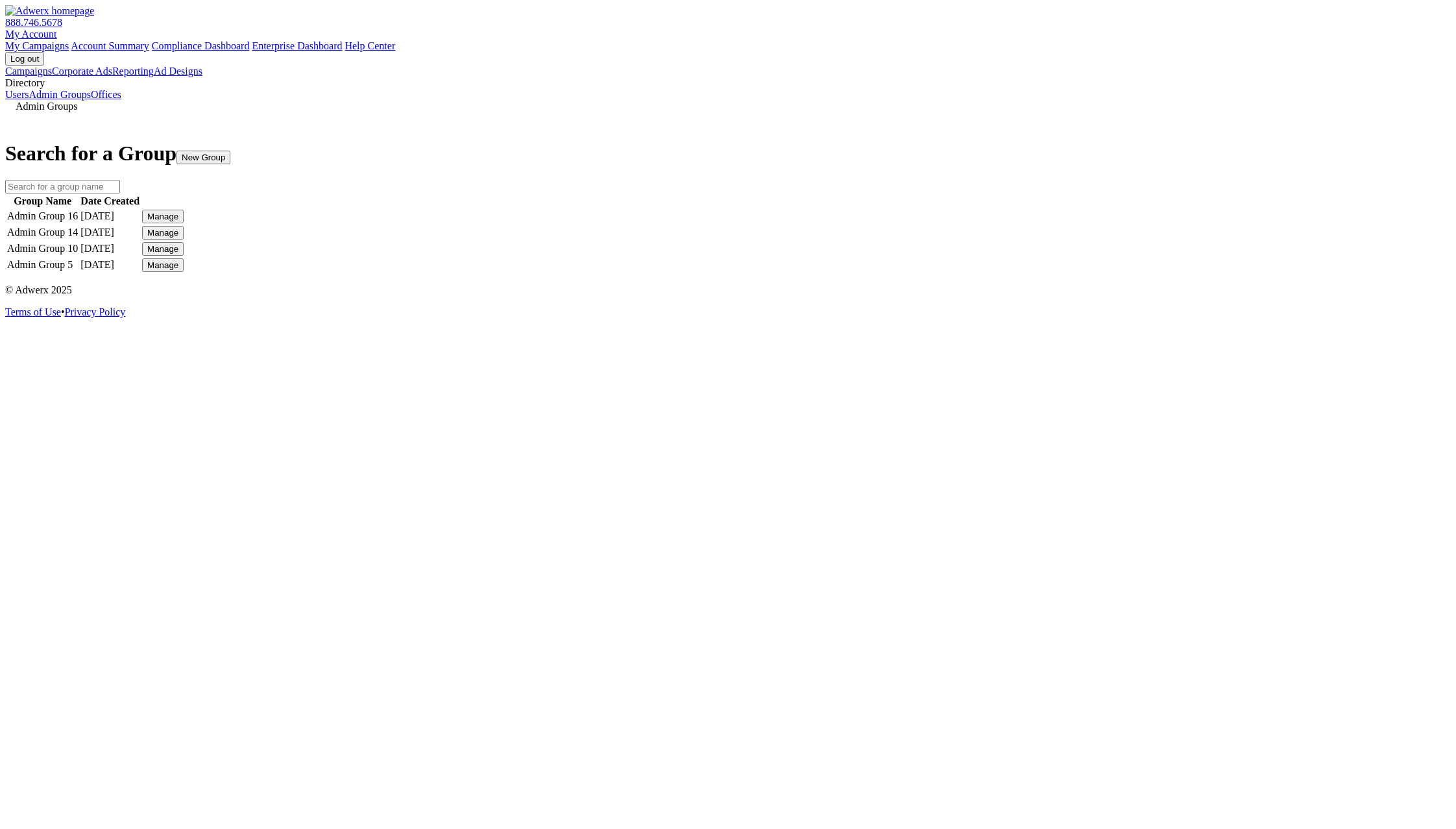
click at [230, 151] on button "New Group" at bounding box center [204, 157] width 54 height 14
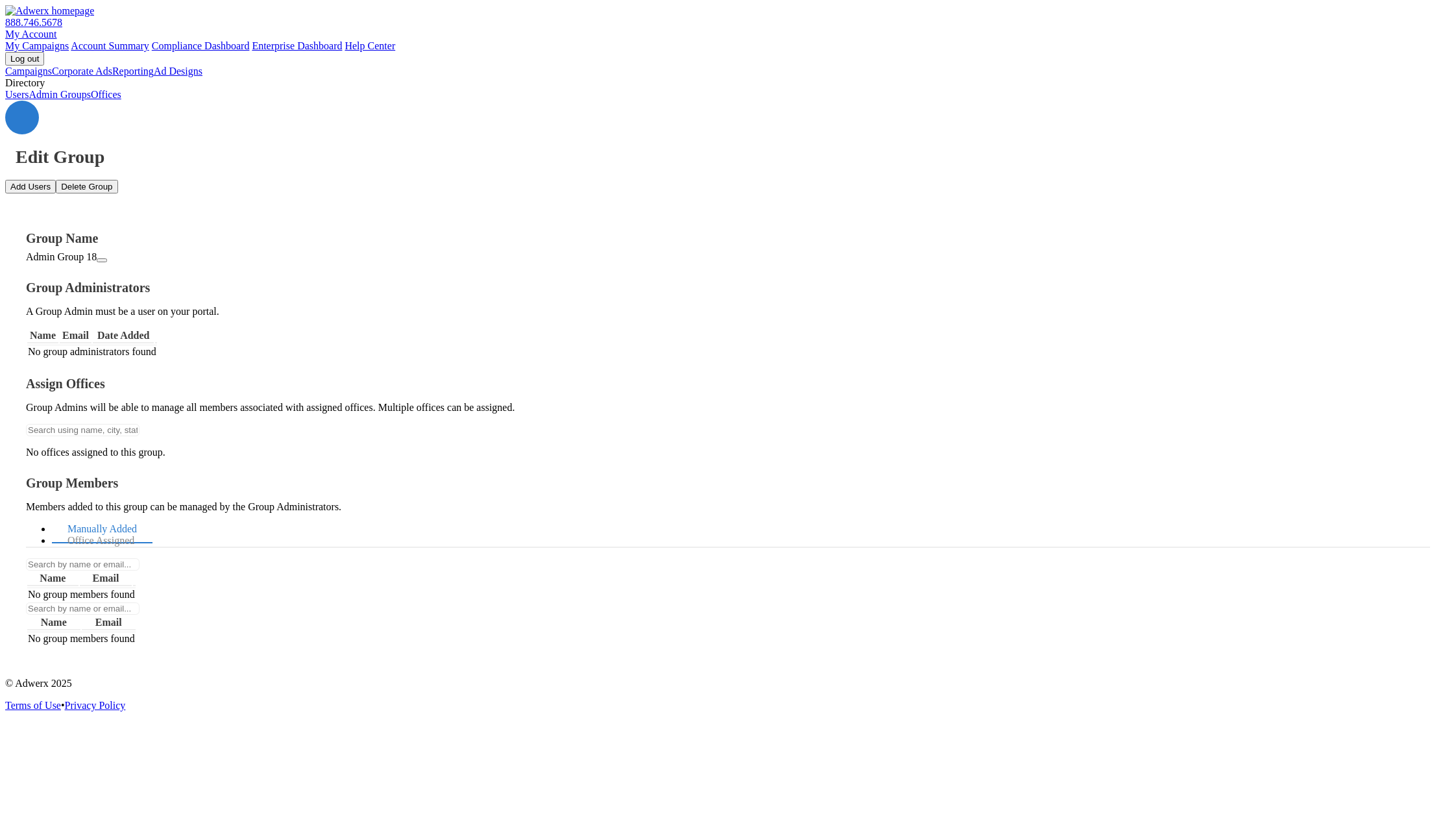
click at [22, 117] on icon at bounding box center [22, 117] width 0 height 0
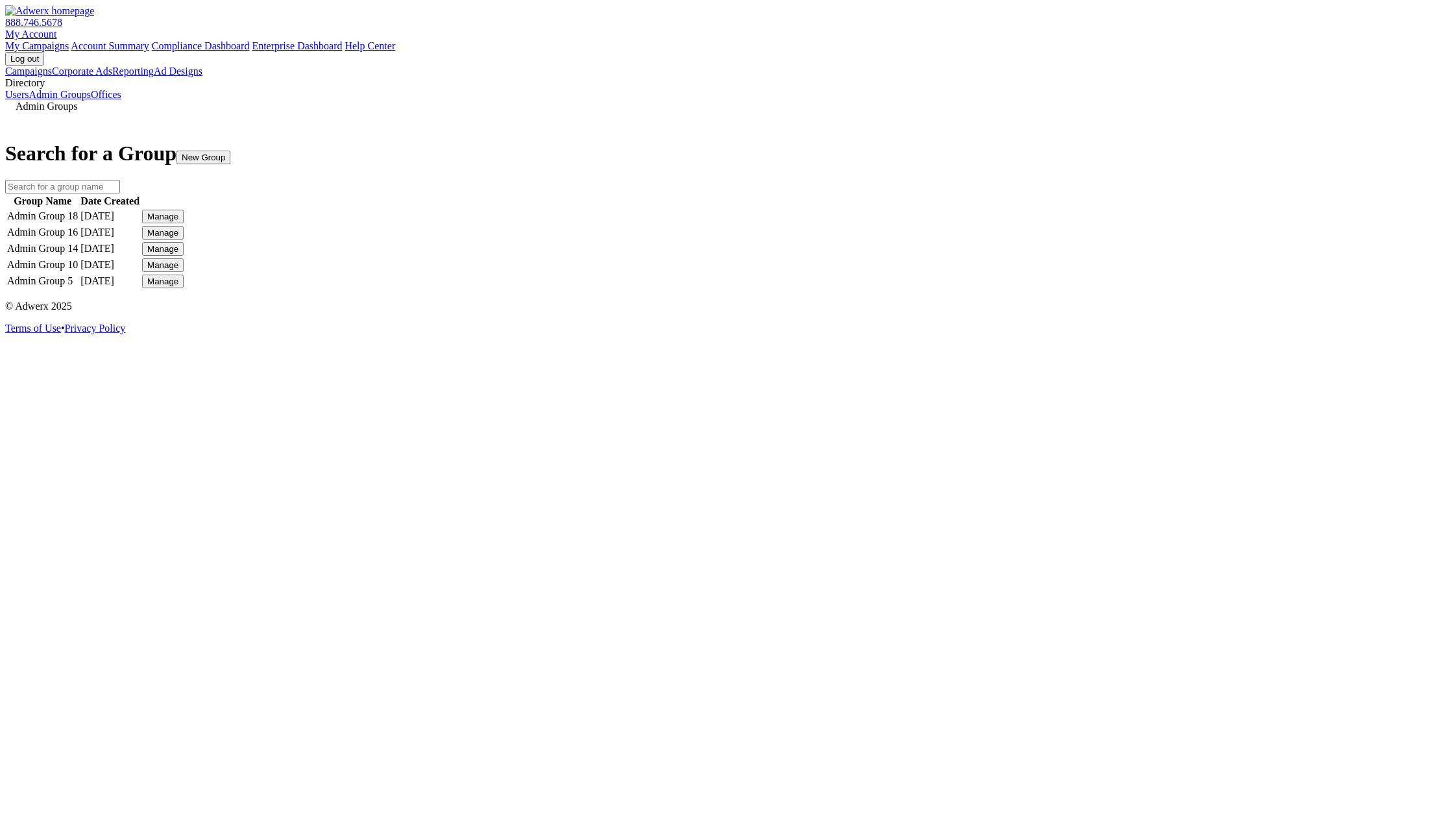
click at [434, 290] on div "Admin Groups Search for a Group New Group Group Name Date Created Admin Group 1…" at bounding box center [727, 196] width 1445 height 190
click at [78, 289] on td "Admin Group 5" at bounding box center [42, 281] width 72 height 15
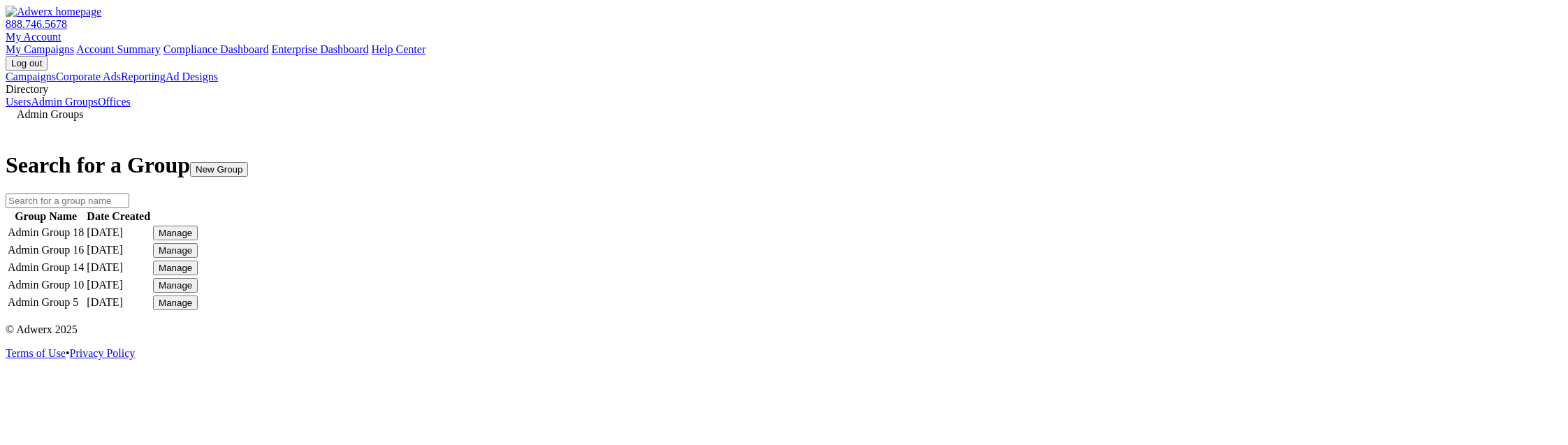
scroll to position [73, 0]
click at [192, 228] on div "Manage" at bounding box center [175, 233] width 34 height 10
click at [1168, 279] on link "Edit Group" at bounding box center [1144, 284] width 50 height 12
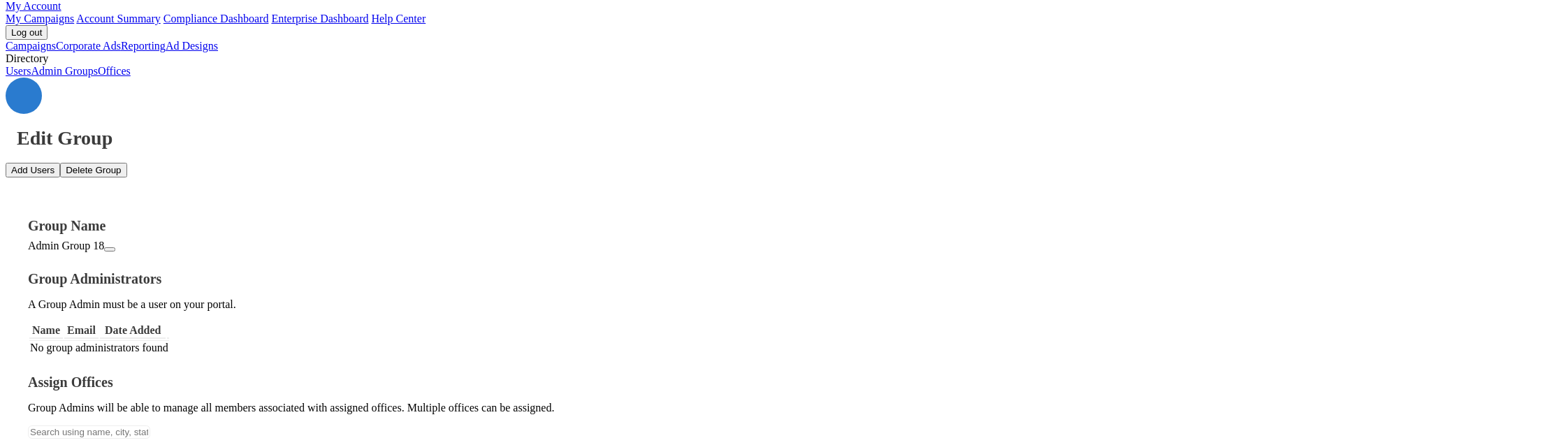
scroll to position [52, 0]
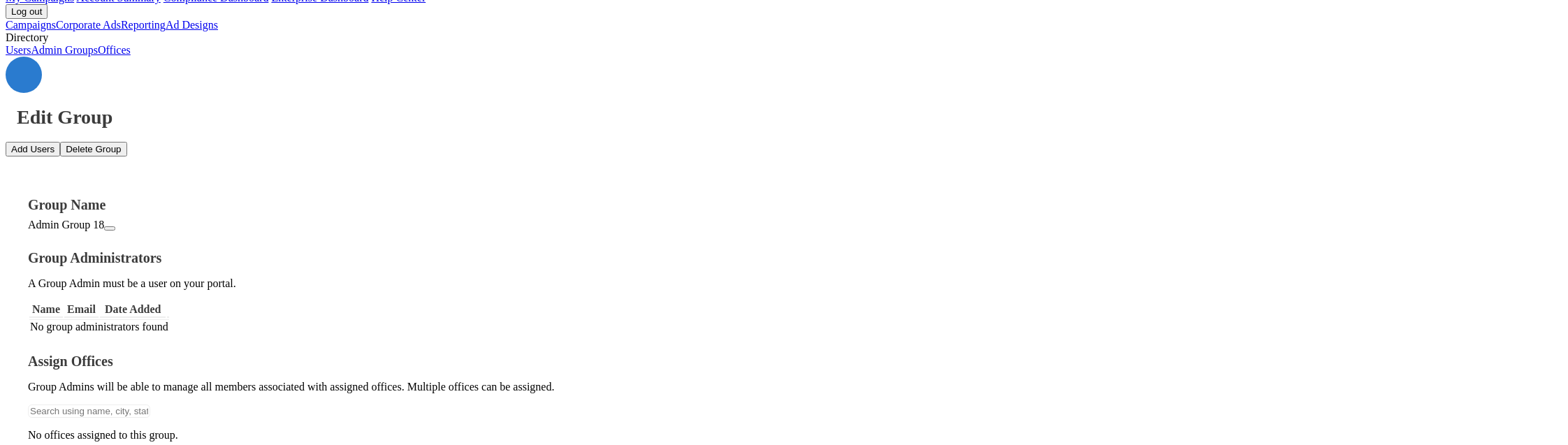
click at [60, 142] on button "Add Users" at bounding box center [33, 149] width 55 height 15
type textarea "G"
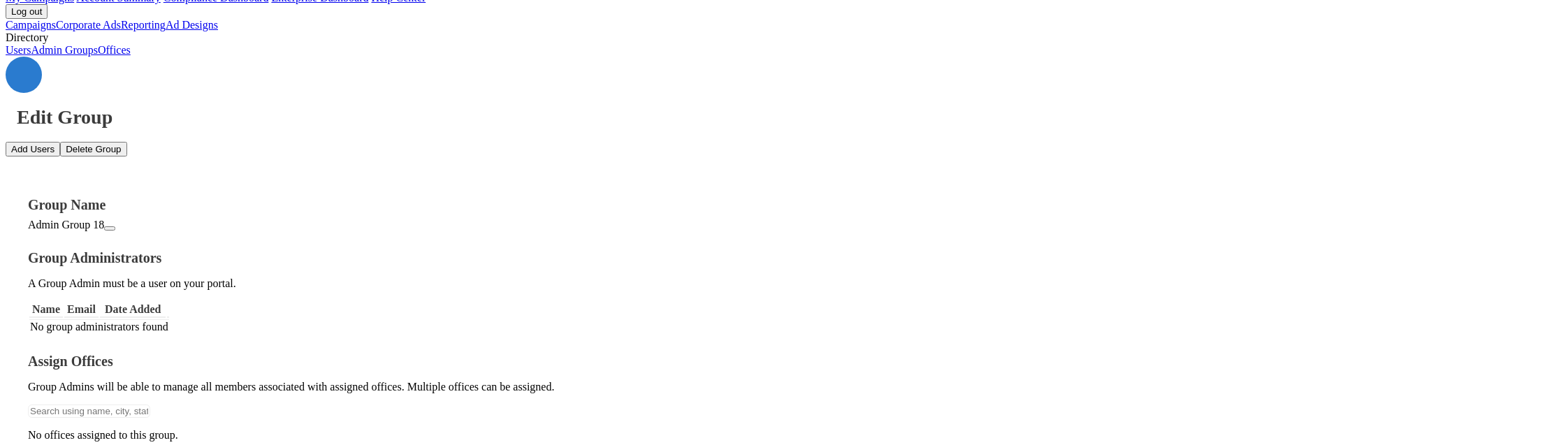
type textarea "[EMAIL_ADDRESS][DOMAIN_NAME]"
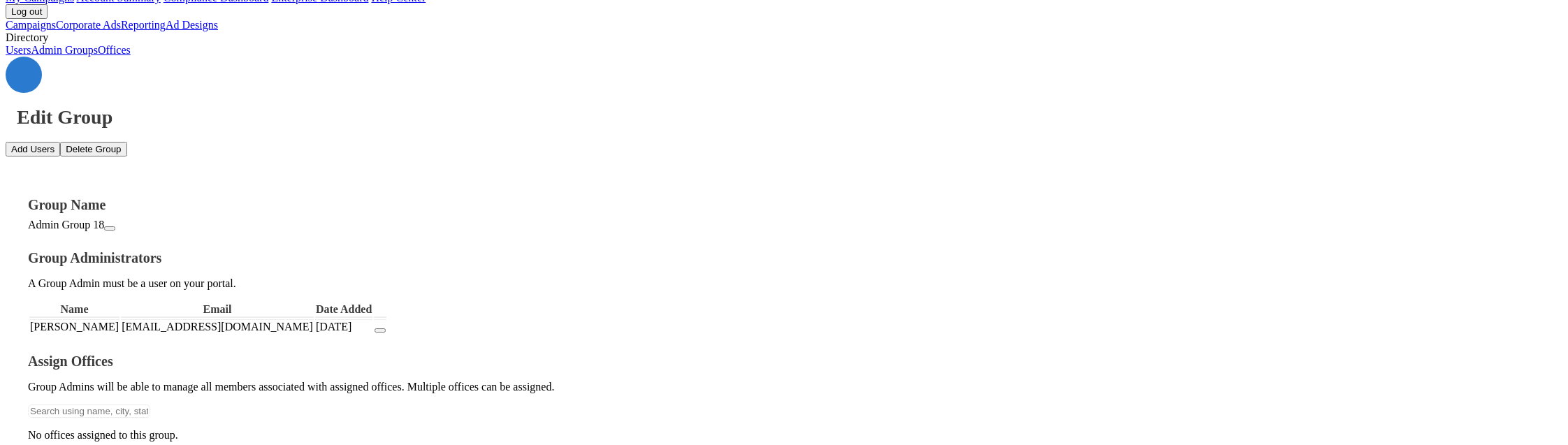
scroll to position [0, 0]
click at [380, 331] on icon "button" at bounding box center [380, 331] width 0 height 0
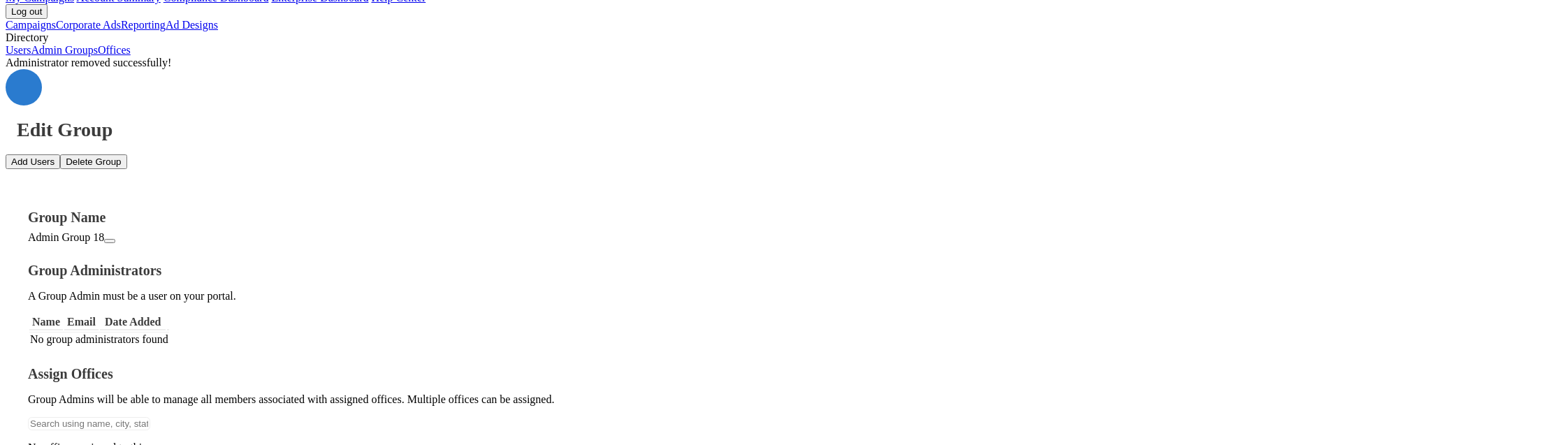
click at [126, 155] on button "Delete Group" at bounding box center [93, 162] width 66 height 15
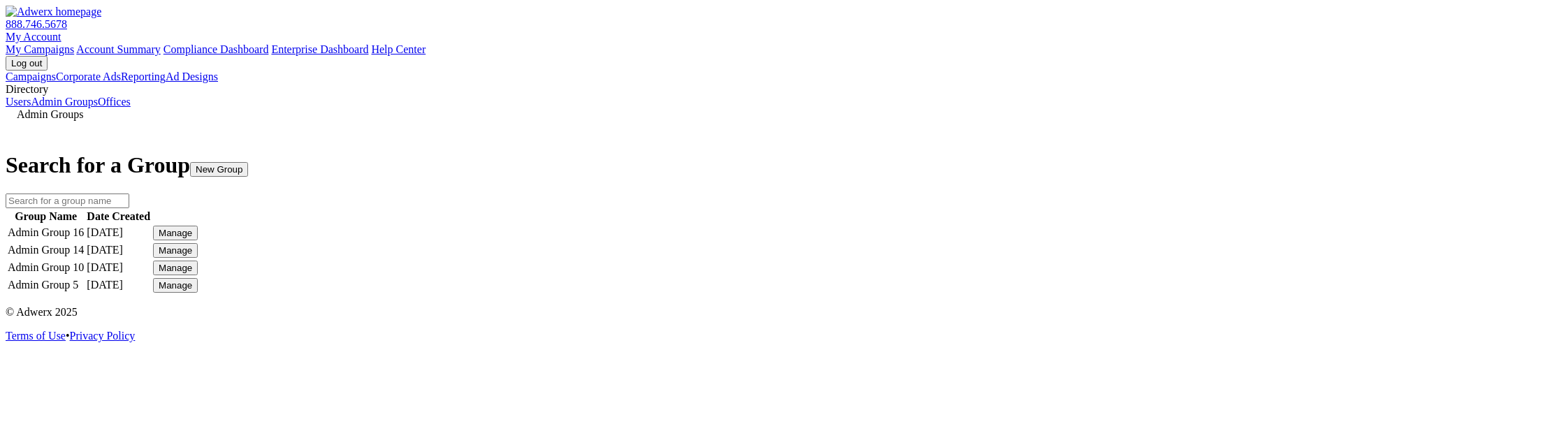
scroll to position [36, 0]
click at [204, 231] on div "Edit Group" at bounding box center [180, 233] width 44 height 10
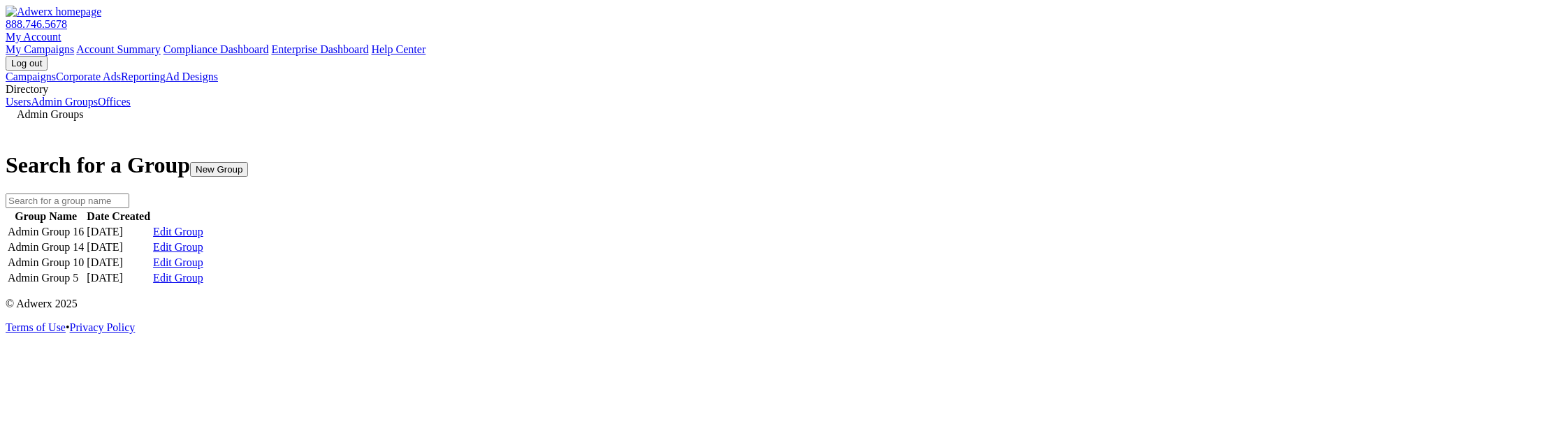
click at [204, 238] on link "Edit Group" at bounding box center [178, 232] width 50 height 12
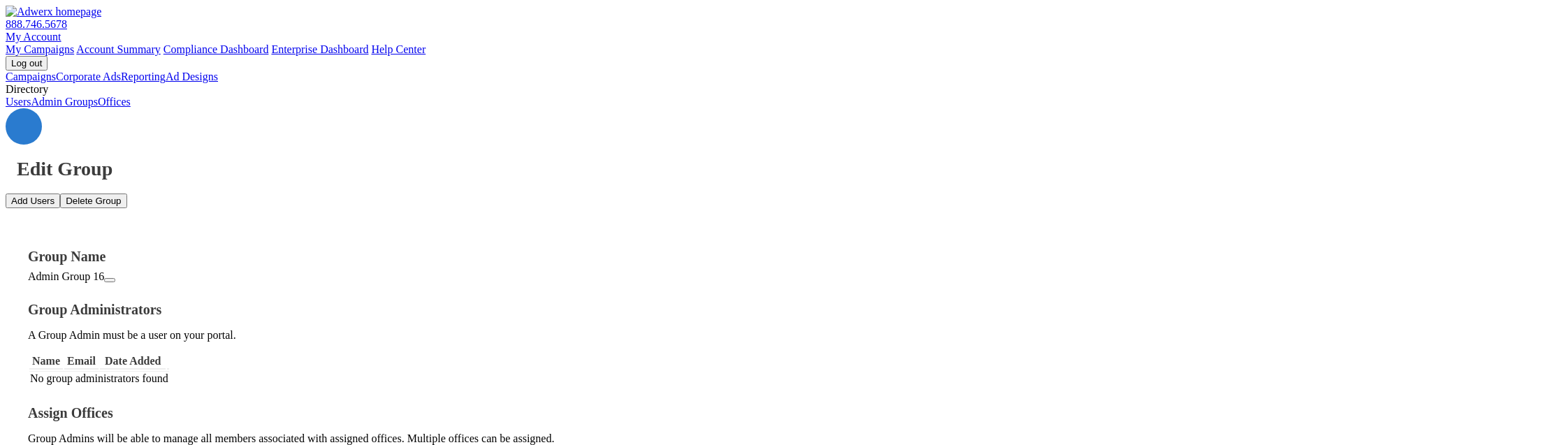
click at [23, 126] on icon at bounding box center [23, 126] width 0 height 0
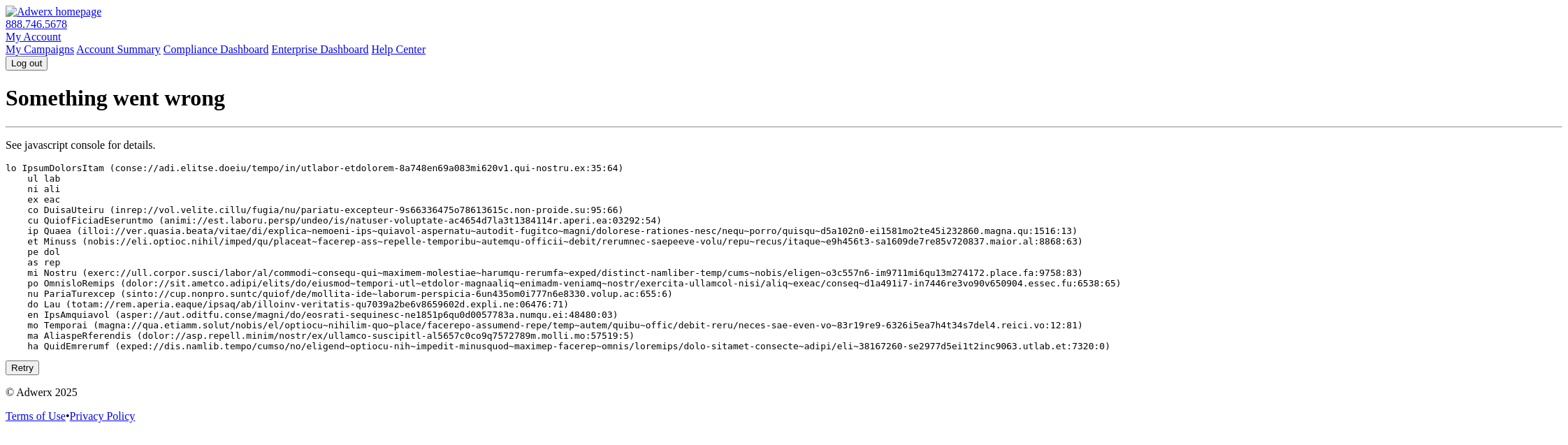
scroll to position [63, 0]
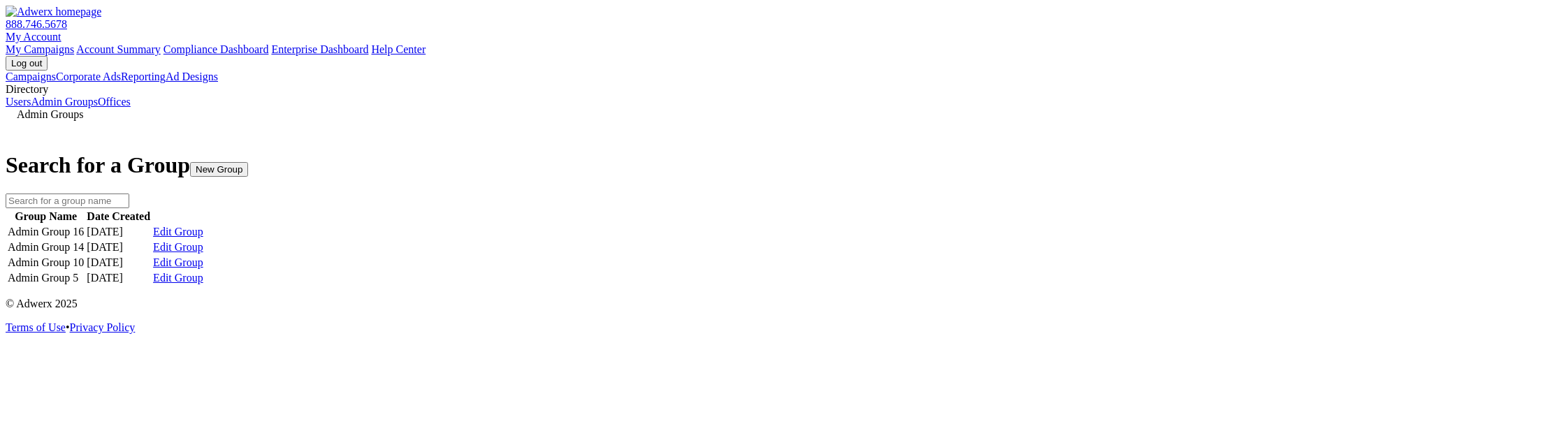
click at [204, 226] on link "Edit Group" at bounding box center [178, 232] width 50 height 12
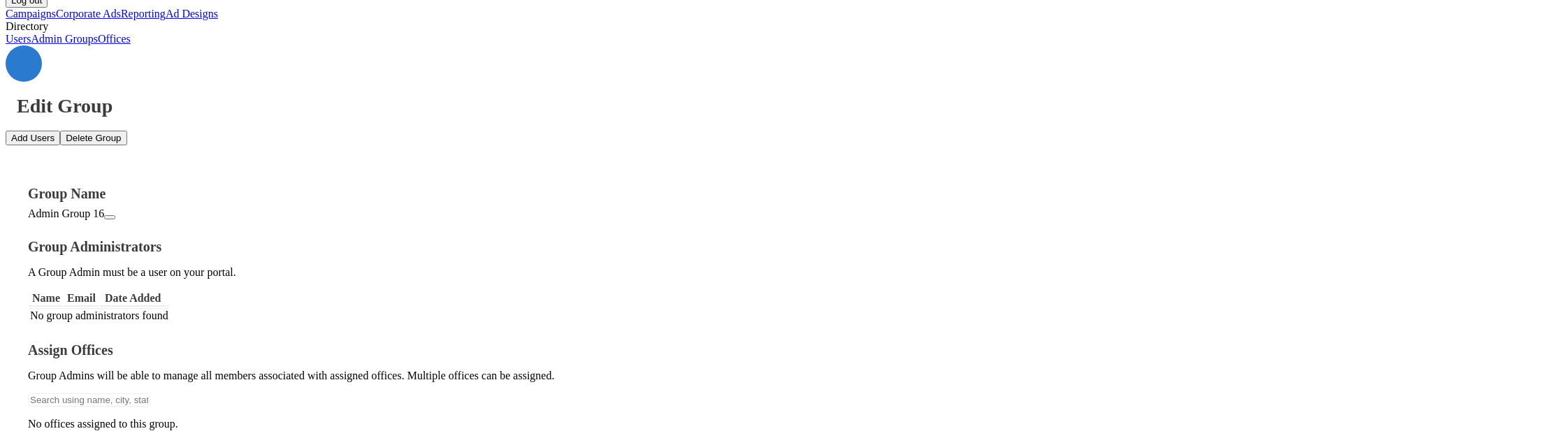
click at [42, 45] on link at bounding box center [23, 63] width 37 height 37
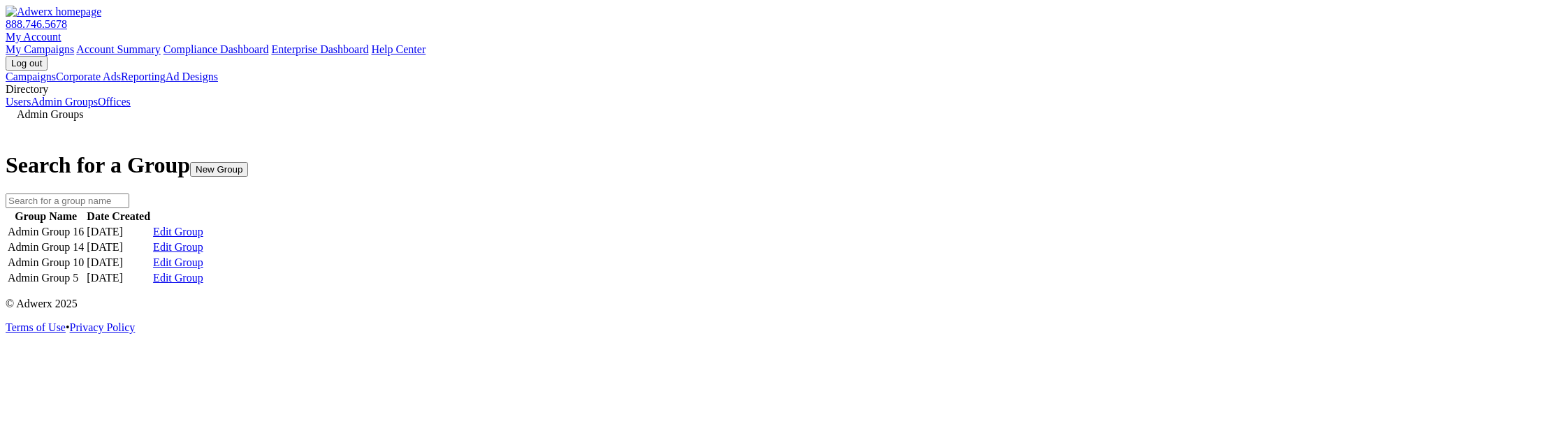
scroll to position [59, 0]
click at [204, 254] on link "Edit Group" at bounding box center [178, 247] width 50 height 12
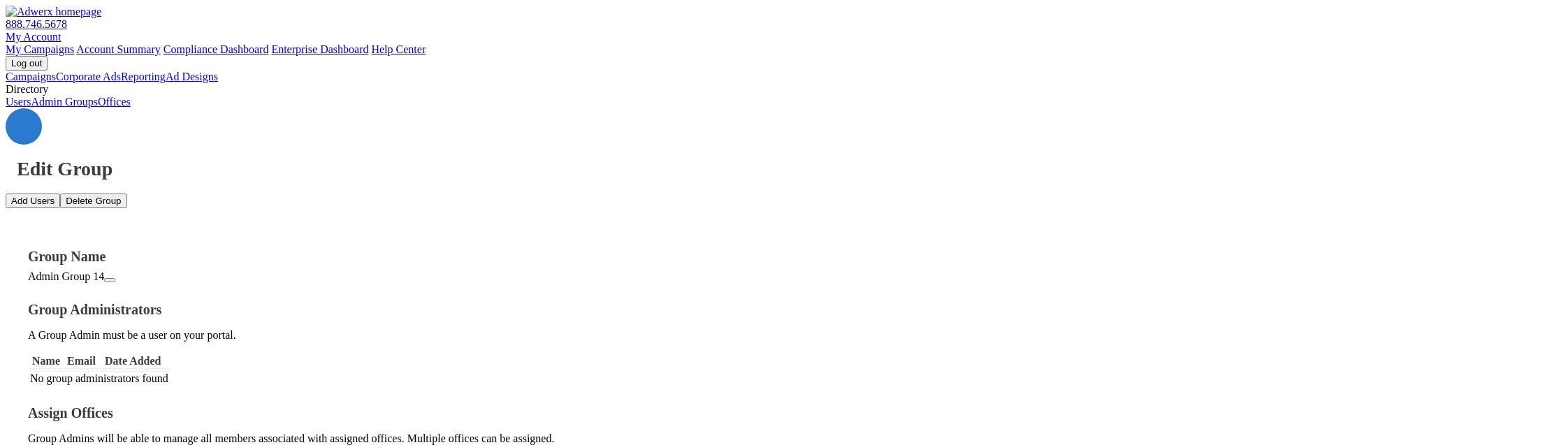
click at [187, 109] on div "Edit Group" at bounding box center [783, 144] width 1556 height 72
click at [23, 126] on icon at bounding box center [23, 126] width 0 height 0
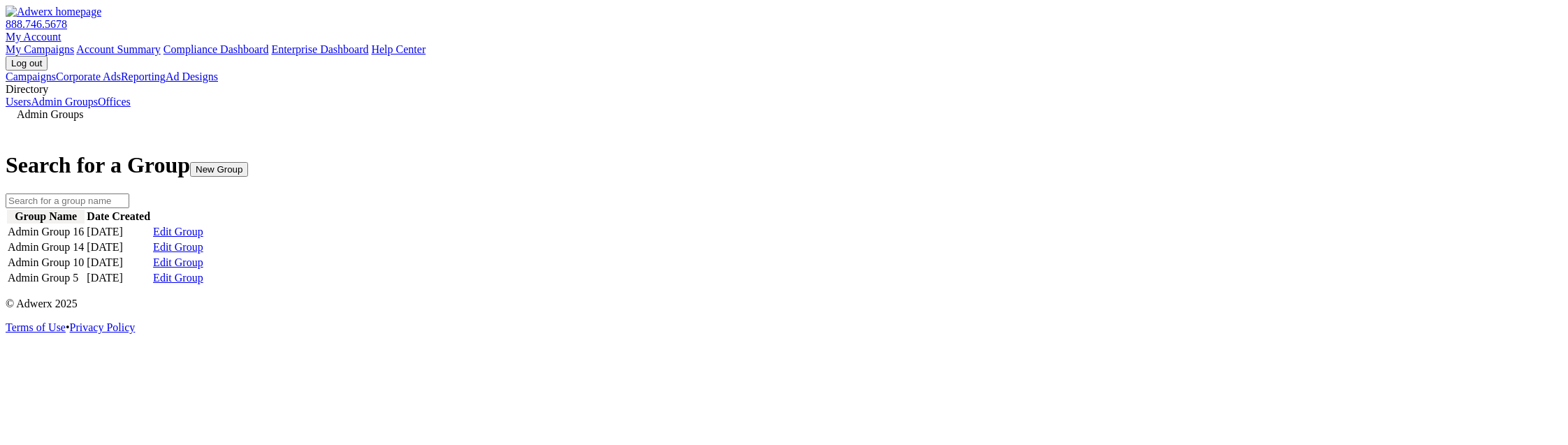
scroll to position [63, 0]
click at [204, 285] on link "Edit Group" at bounding box center [178, 278] width 50 height 12
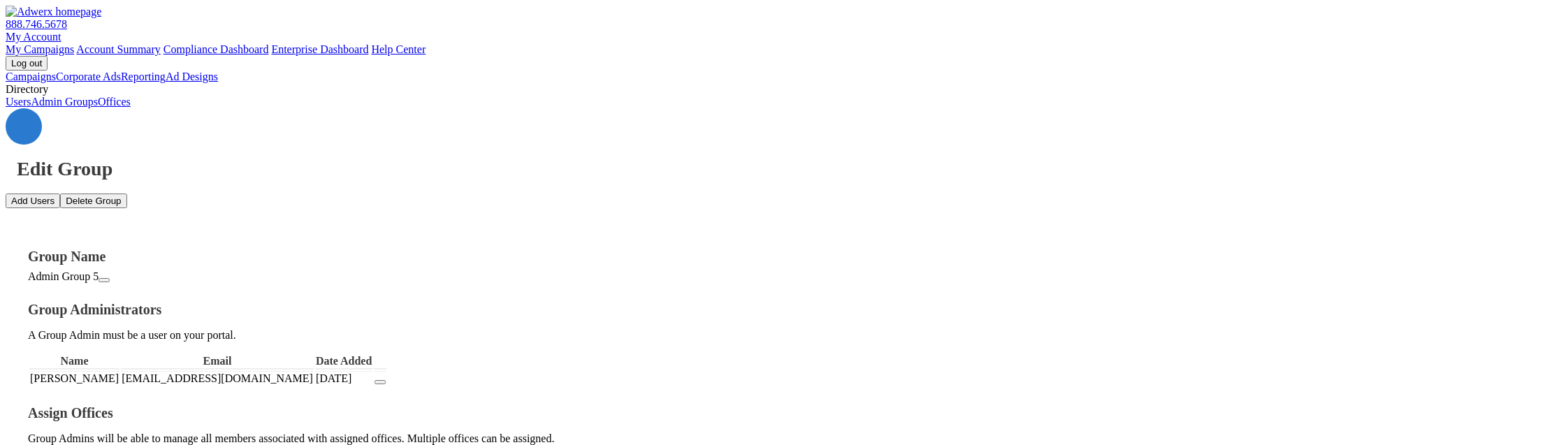
click at [23, 126] on icon at bounding box center [23, 126] width 0 height 0
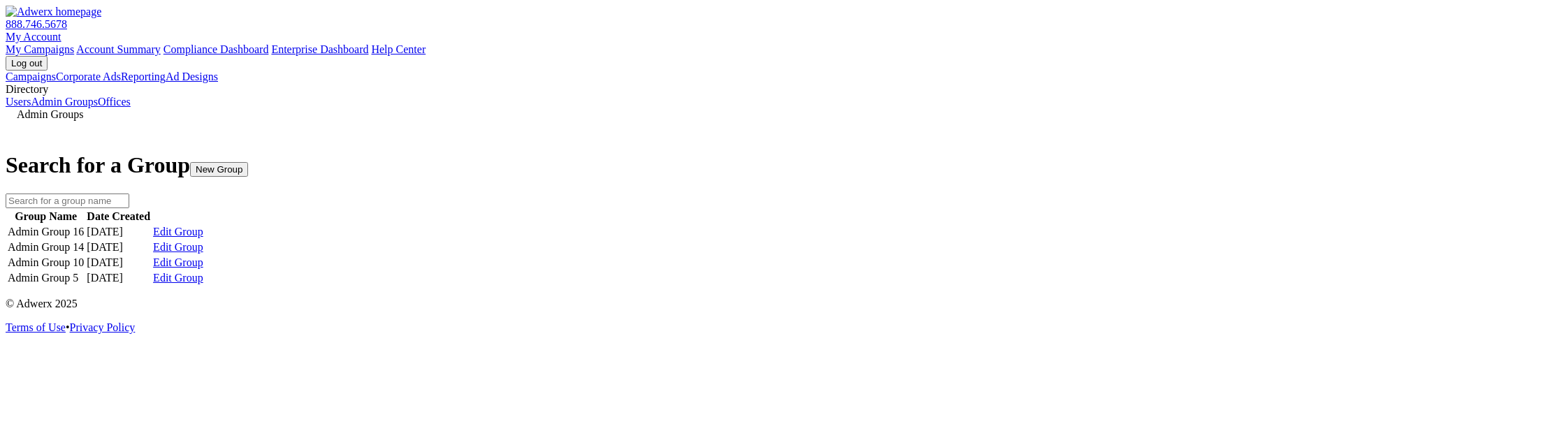
click at [204, 285] on div "Edit Group" at bounding box center [178, 278] width 50 height 12
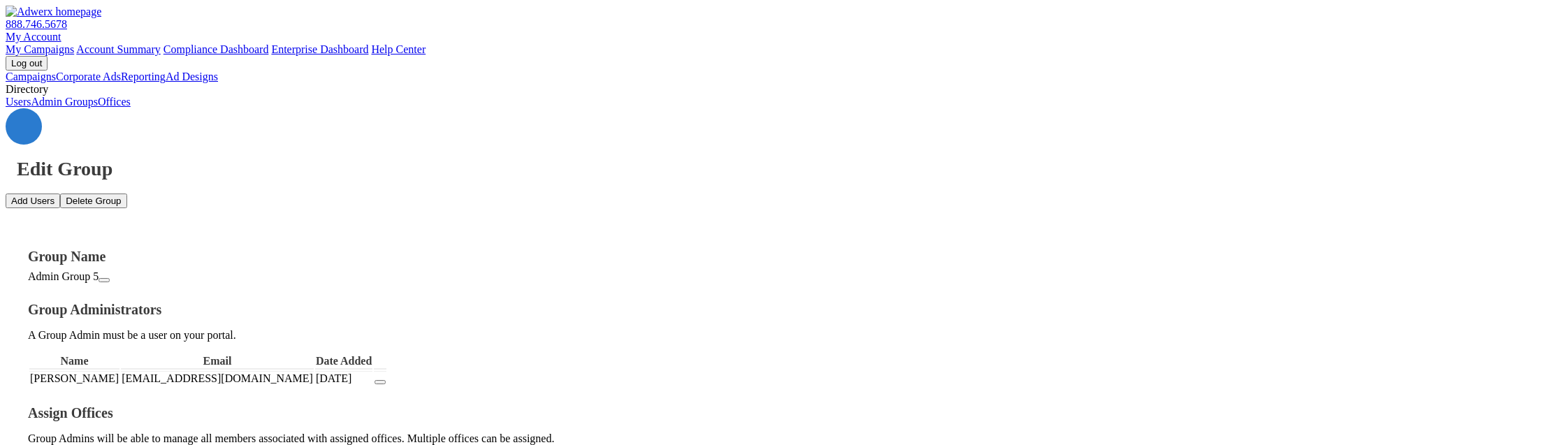
click at [1482, 109] on div "Edit Group Add Users Delete Group" at bounding box center [783, 158] width 1556 height 100
click at [126, 194] on button "Delete Group" at bounding box center [93, 201] width 66 height 15
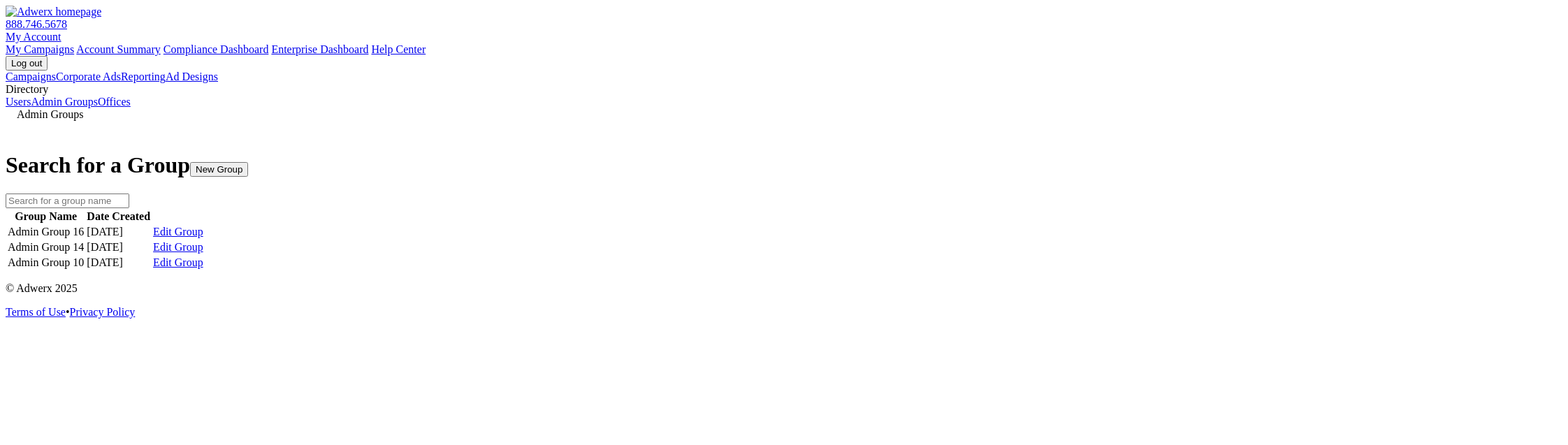
scroll to position [18, 0]
click at [204, 238] on link "Edit Group" at bounding box center [178, 232] width 50 height 12
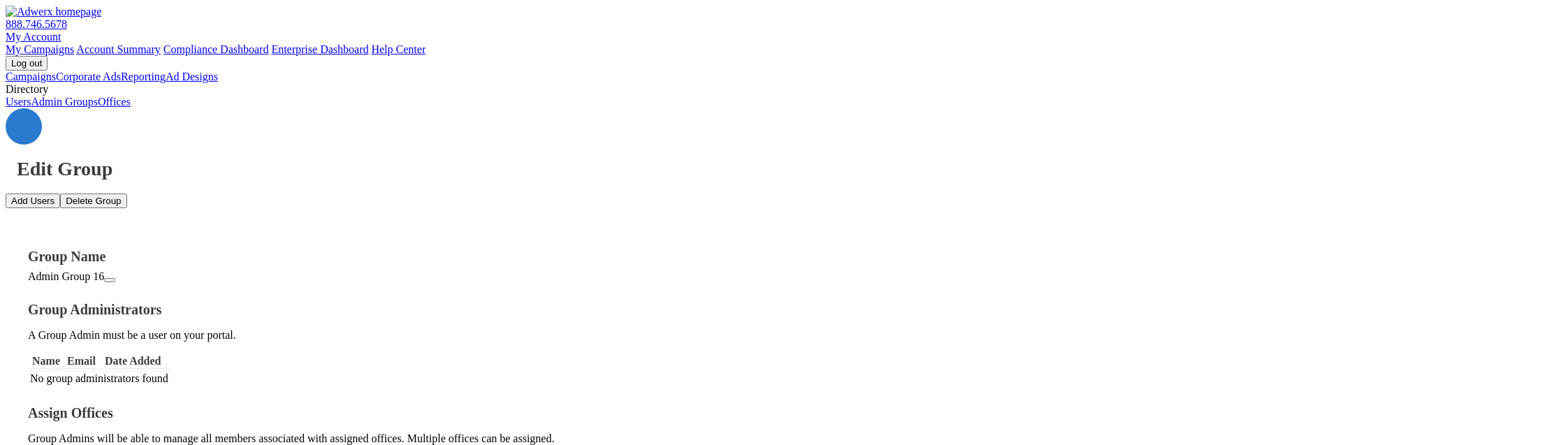
click at [23, 126] on icon at bounding box center [23, 126] width 0 height 0
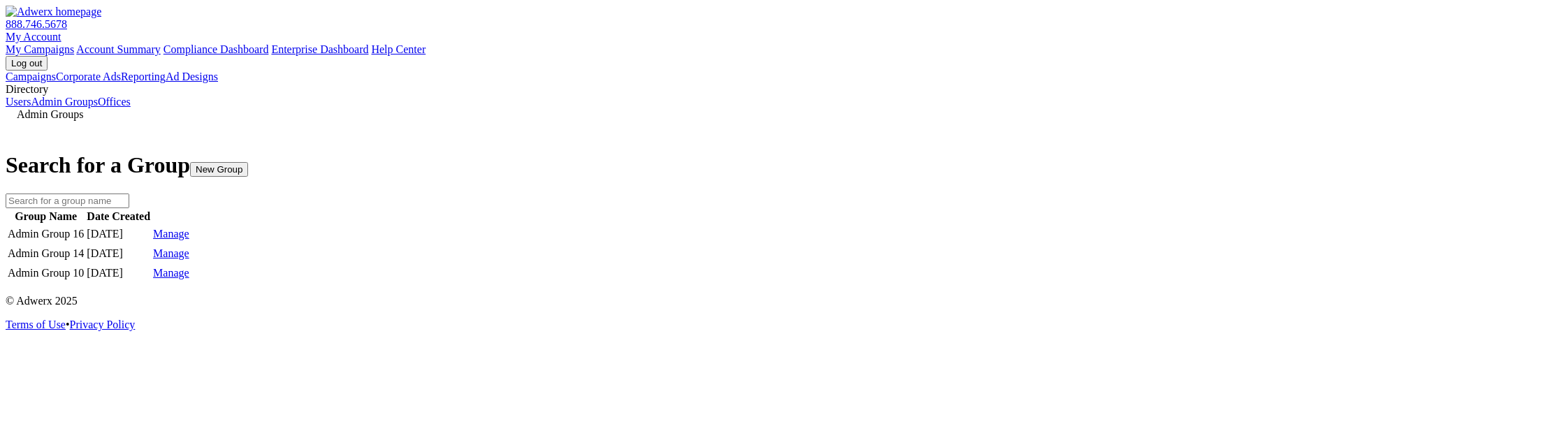
click at [190, 240] on link "Manage" at bounding box center [171, 233] width 37 height 12
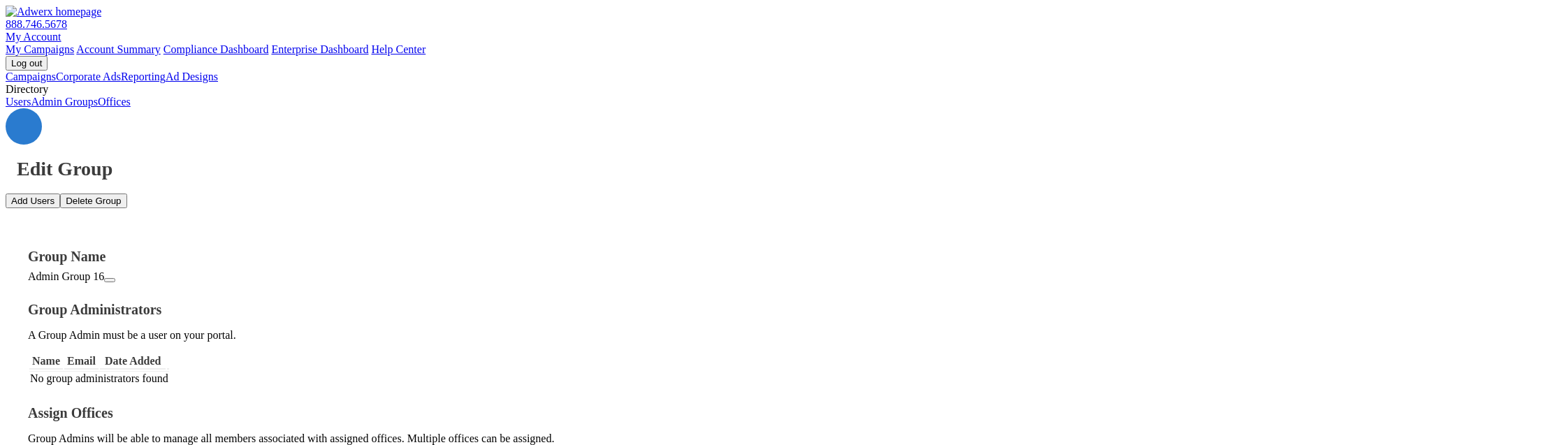
click at [183, 109] on div "Edit Group Add Users Delete Group Group Name Admin Group 16 Group Administrator…" at bounding box center [783, 414] width 1556 height 611
click at [23, 126] on icon at bounding box center [23, 126] width 0 height 0
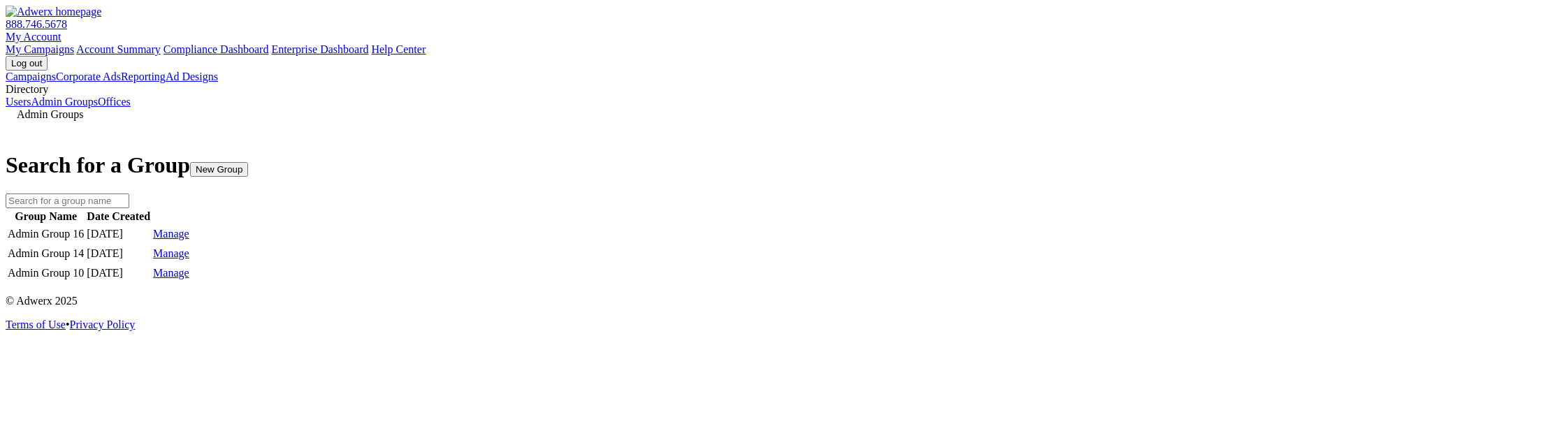
click at [190, 259] on link "Manage" at bounding box center [171, 253] width 37 height 12
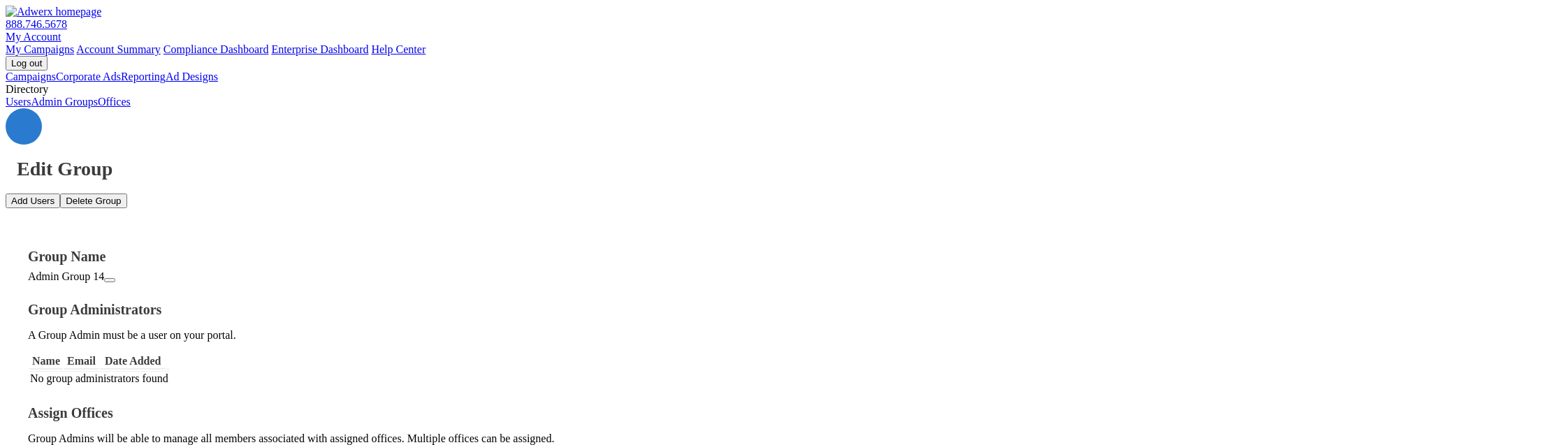
click at [23, 126] on icon at bounding box center [23, 126] width 0 height 0
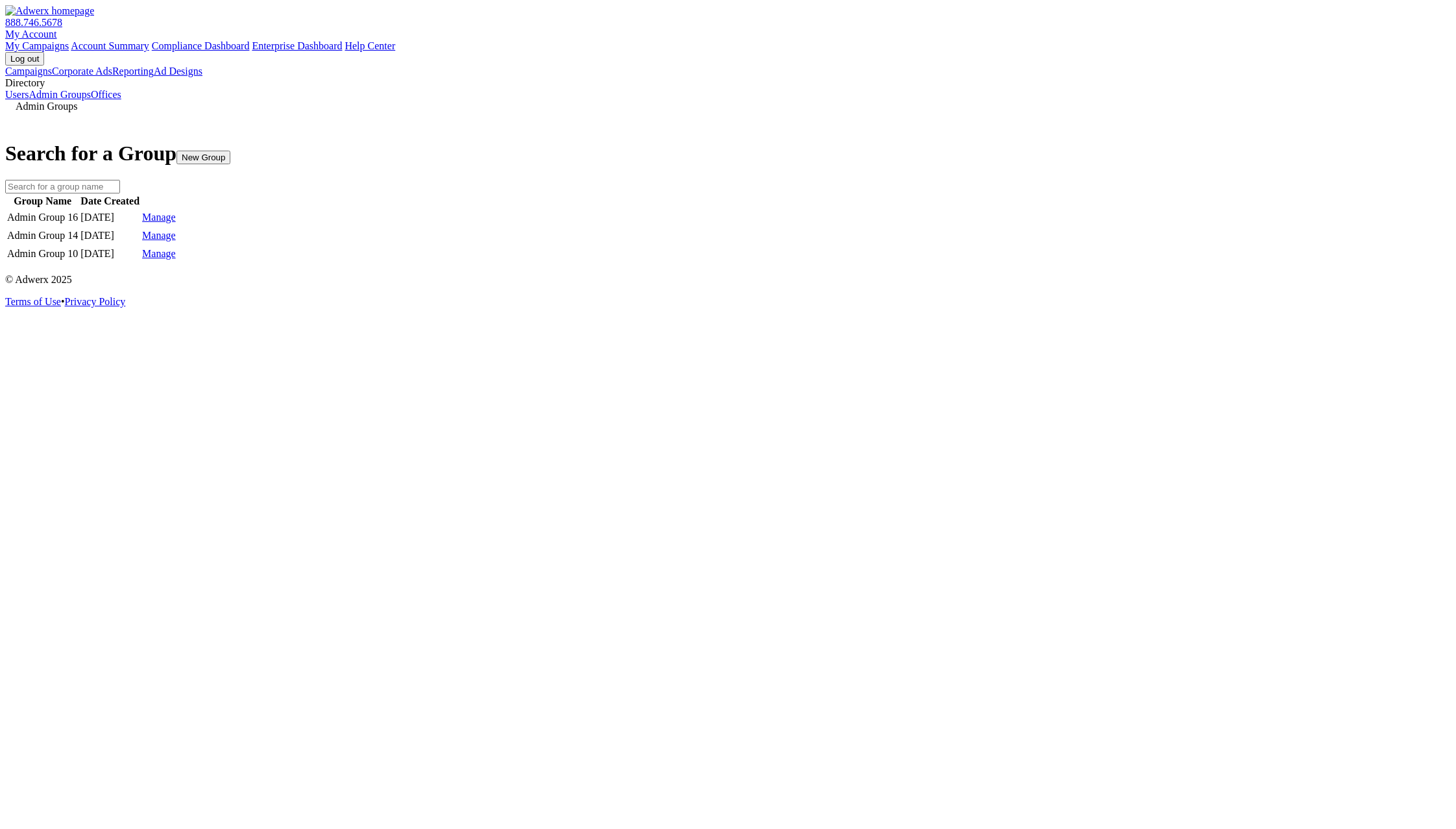
click at [304, 264] on div "Admin Groups Search for a Group New Group Group Name Date Created Admin Group 1…" at bounding box center [727, 182] width 1445 height 163
click at [85, 100] on link "Admin Groups" at bounding box center [59, 94] width 62 height 11
click at [798, 264] on div "Admin Groups Search for a Group New Group Group Name Date Created Admin Group 1…" at bounding box center [727, 182] width 1445 height 163
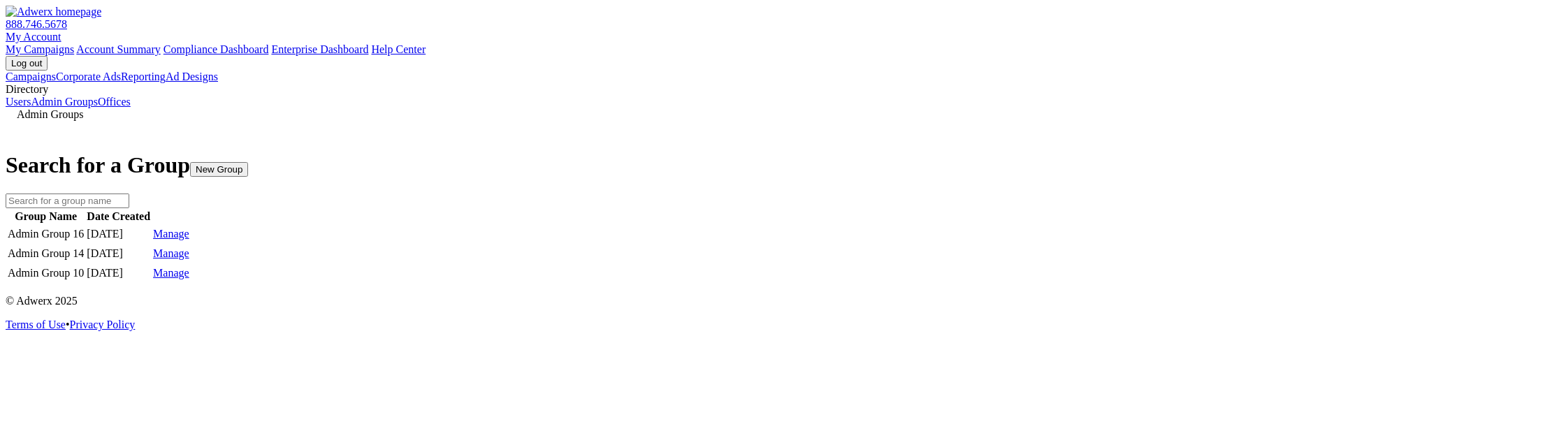
click at [190, 240] on link "Manage" at bounding box center [171, 233] width 37 height 12
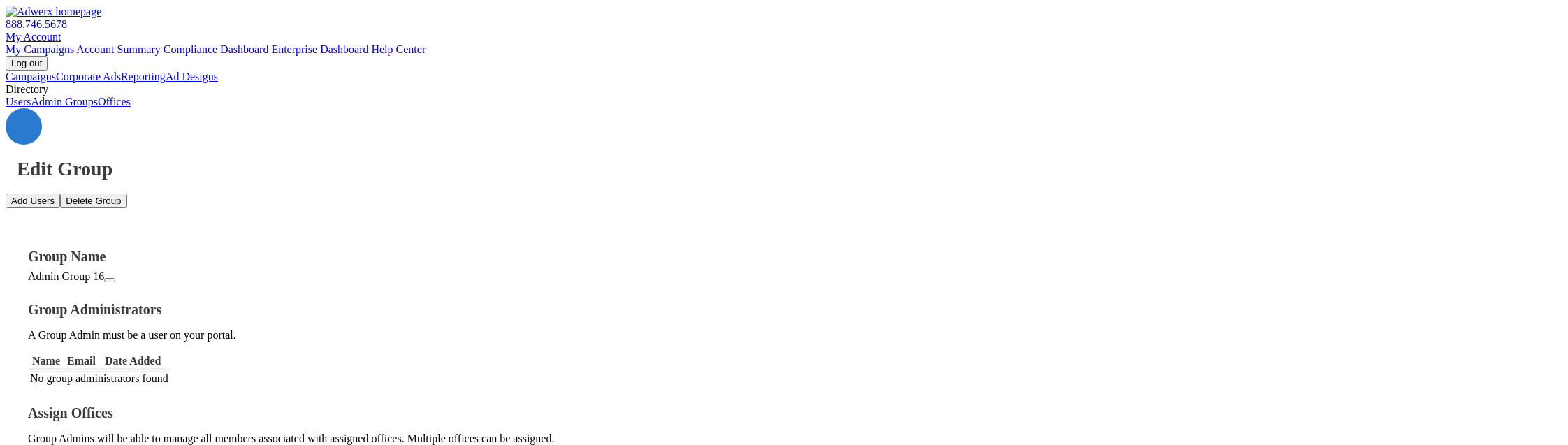
click at [60, 194] on button "Add Users" at bounding box center [33, 201] width 55 height 15
type textarea "[EMAIL_ADDRESS][DOMAIN_NAME]"
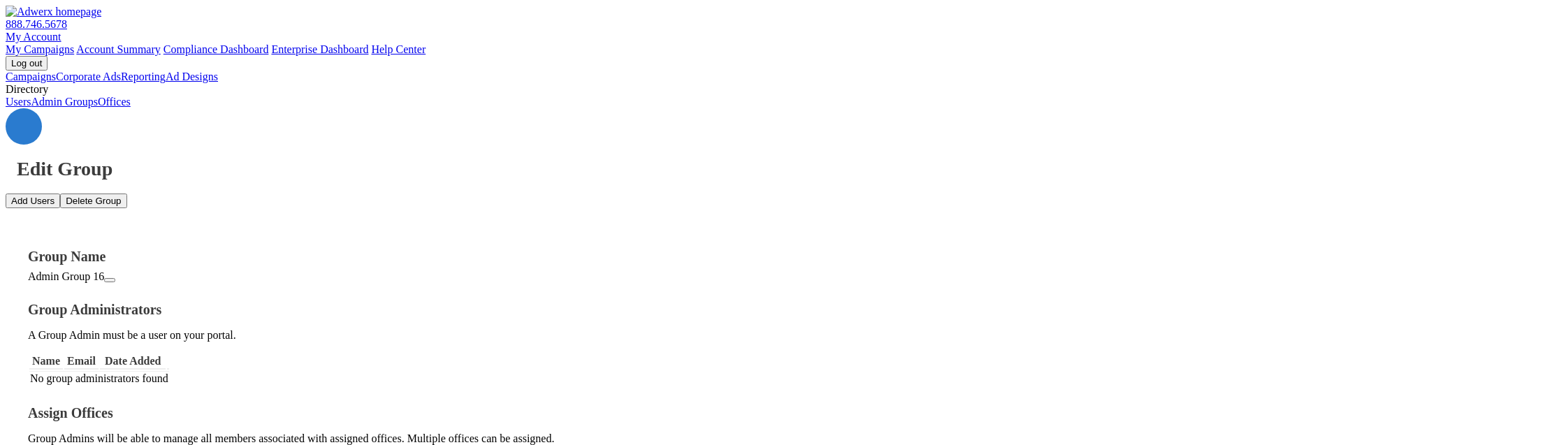
click at [60, 194] on button "Add Users" at bounding box center [33, 201] width 55 height 15
drag, startPoint x: 585, startPoint y: 97, endPoint x: 516, endPoint y: 97, distance: 69.0
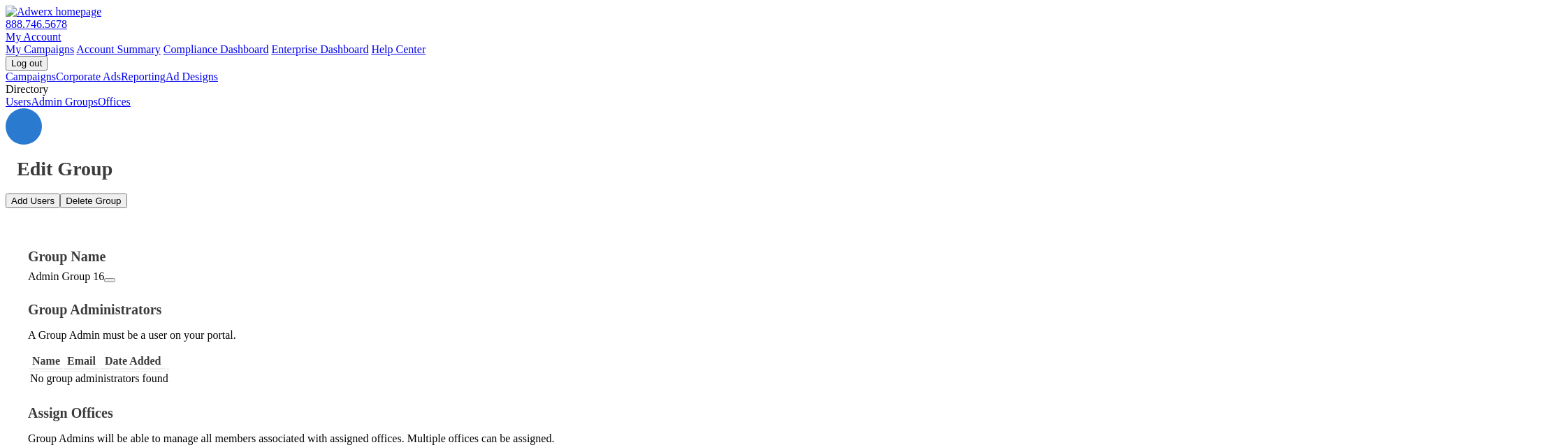
type textarea "[EMAIL_ADDRESS][DOMAIN_NAME]"
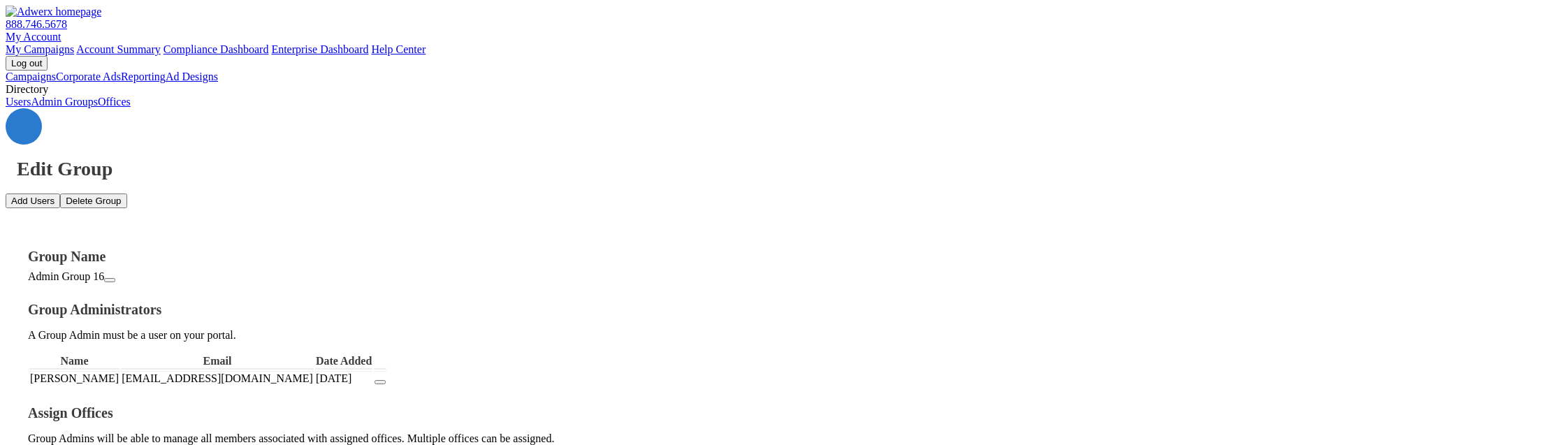
scroll to position [217, 0]
click at [380, 383] on icon "button" at bounding box center [380, 383] width 0 height 0
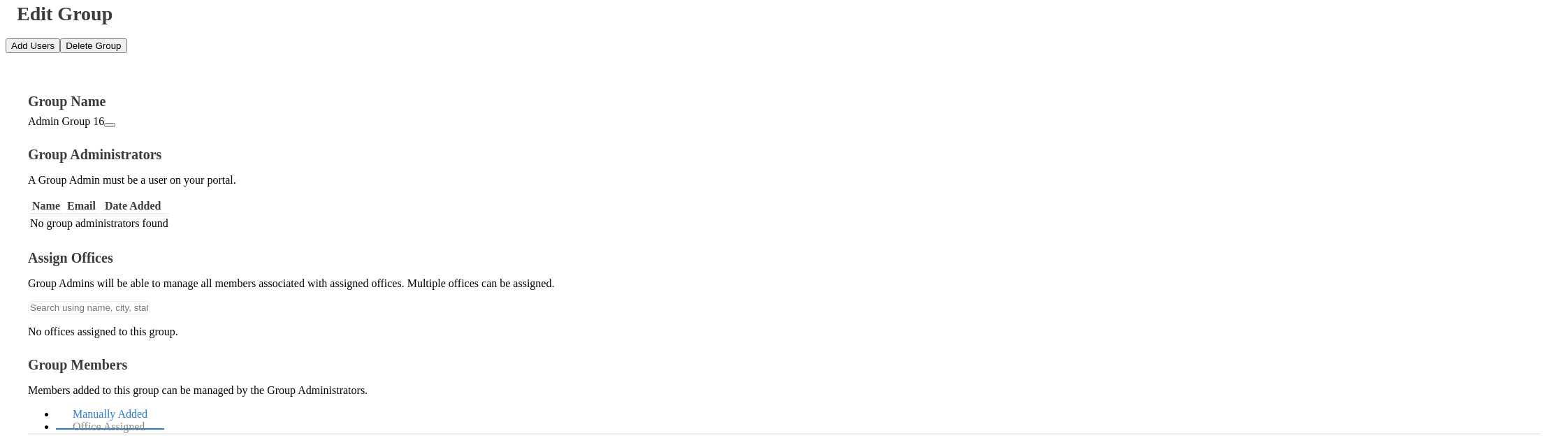
scroll to position [63, 0]
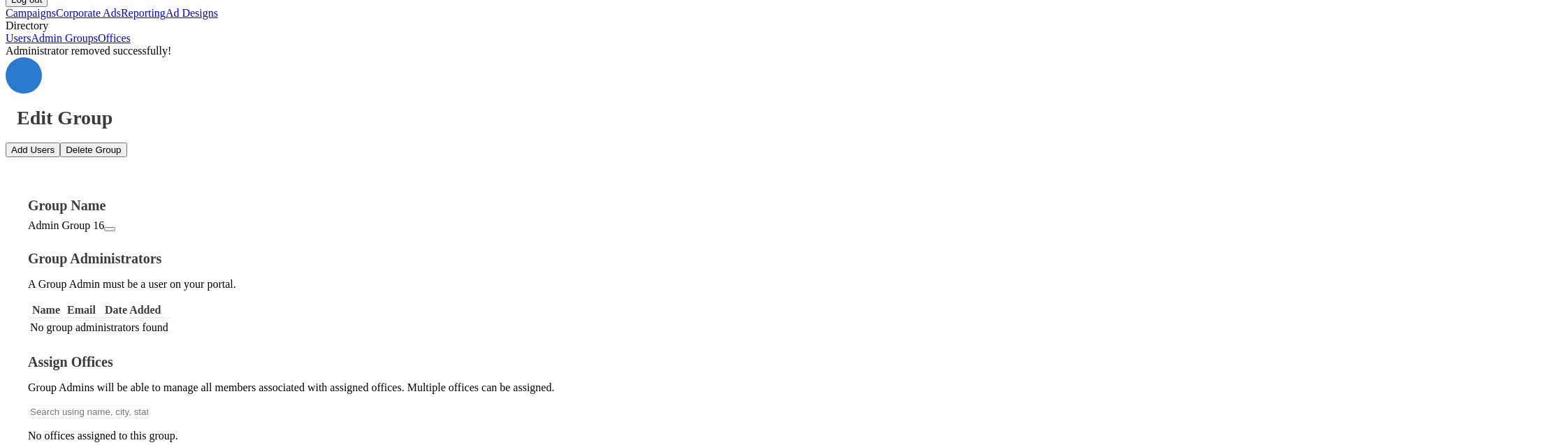
click at [42, 72] on link at bounding box center [23, 75] width 37 height 37
